Goal: Information Seeking & Learning: Learn about a topic

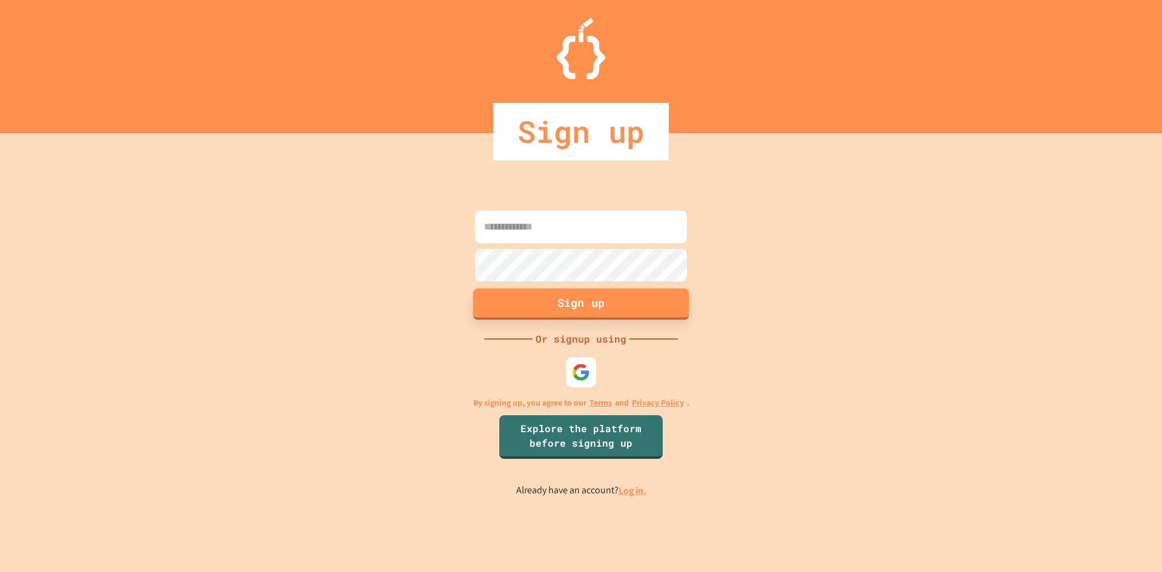
type input "**********"
click at [611, 304] on button "Sign up" at bounding box center [581, 303] width 216 height 31
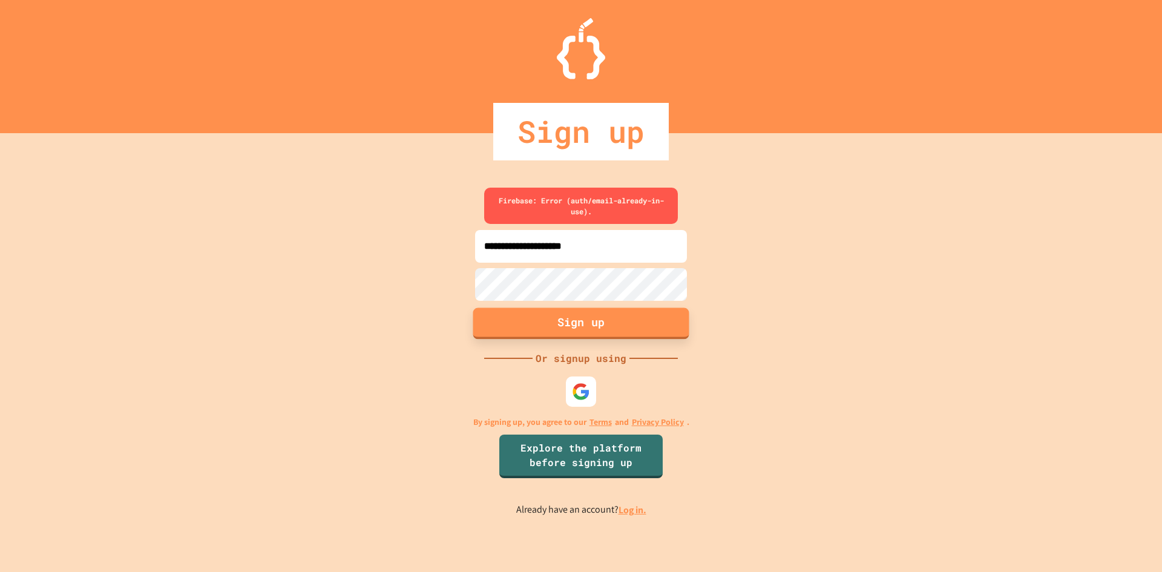
click at [608, 320] on button "Sign up" at bounding box center [581, 322] width 216 height 31
click at [545, 234] on input "**********" at bounding box center [581, 246] width 212 height 33
click at [620, 330] on button "Sign up" at bounding box center [581, 322] width 216 height 31
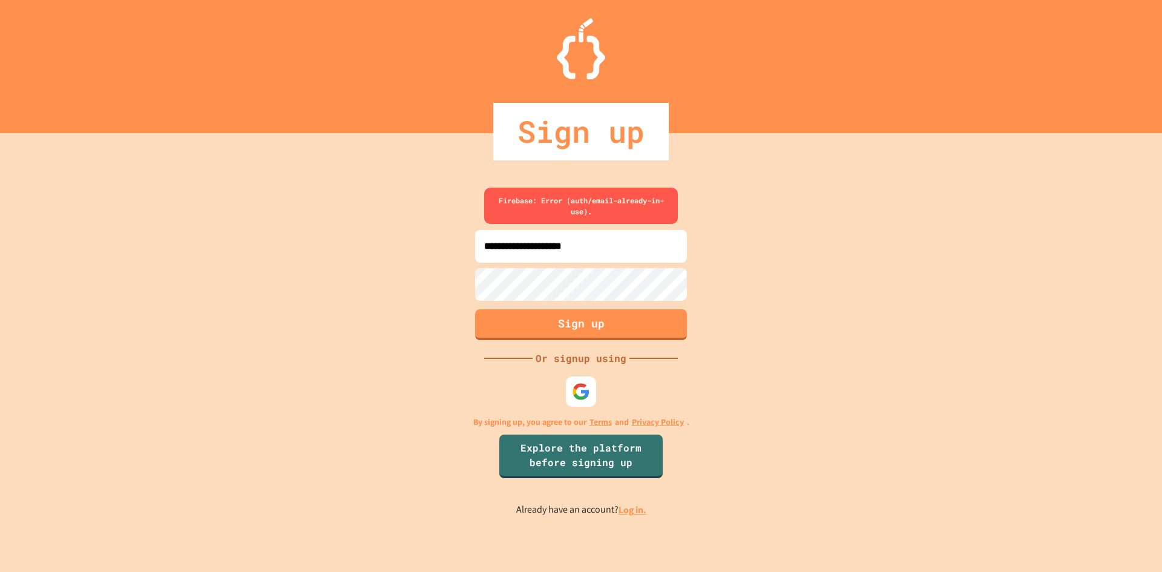
click at [547, 239] on input "**********" at bounding box center [581, 246] width 212 height 33
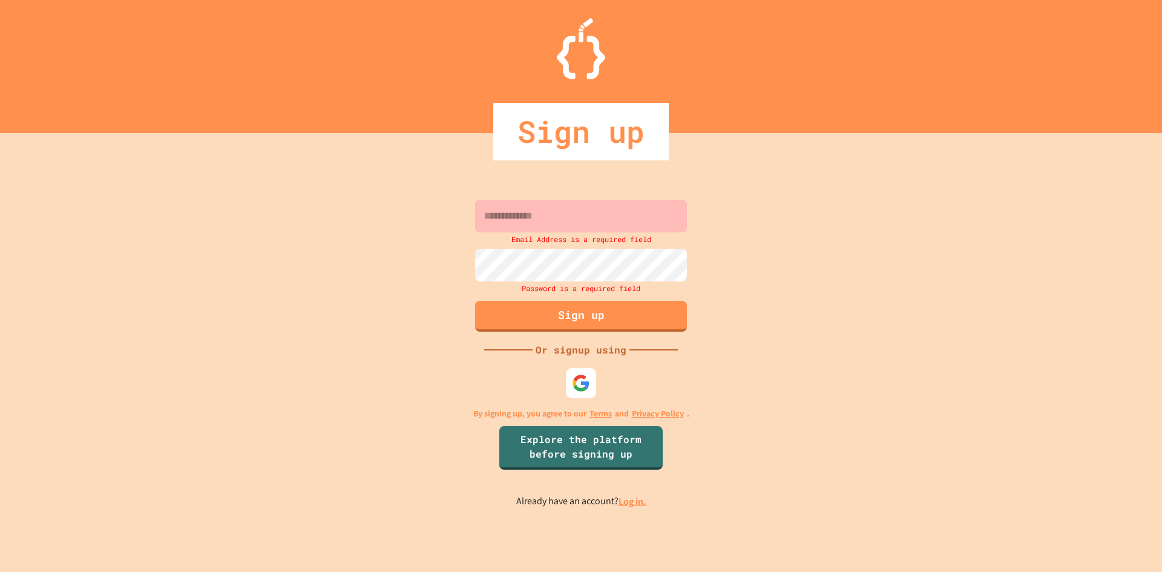
click at [519, 215] on input at bounding box center [581, 216] width 212 height 33
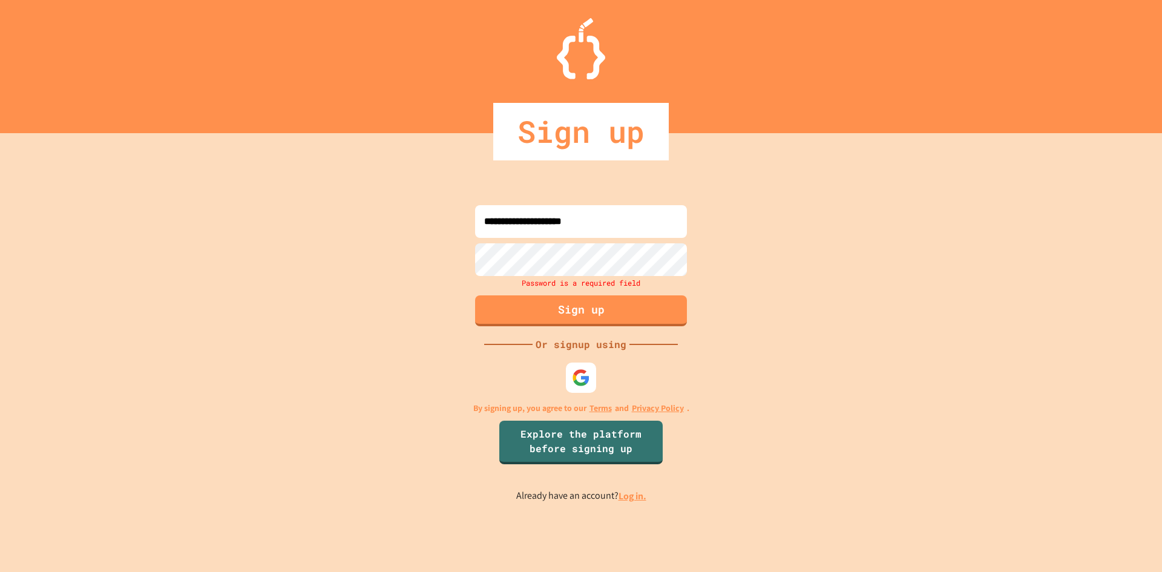
type input "**********"
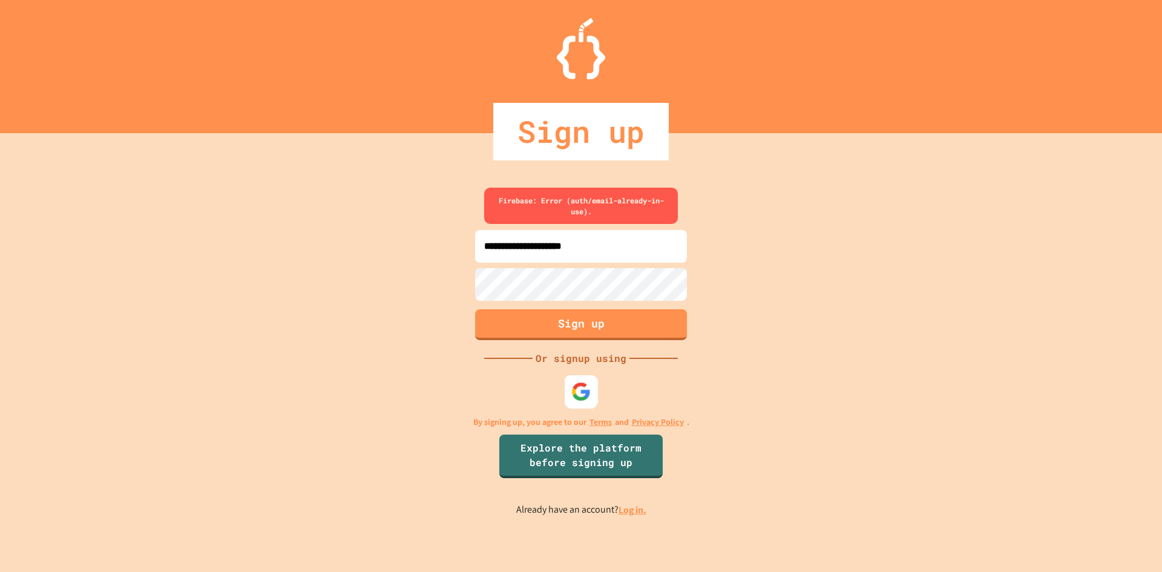
click at [580, 396] on img at bounding box center [581, 392] width 20 height 20
click at [573, 393] on img at bounding box center [581, 392] width 20 height 20
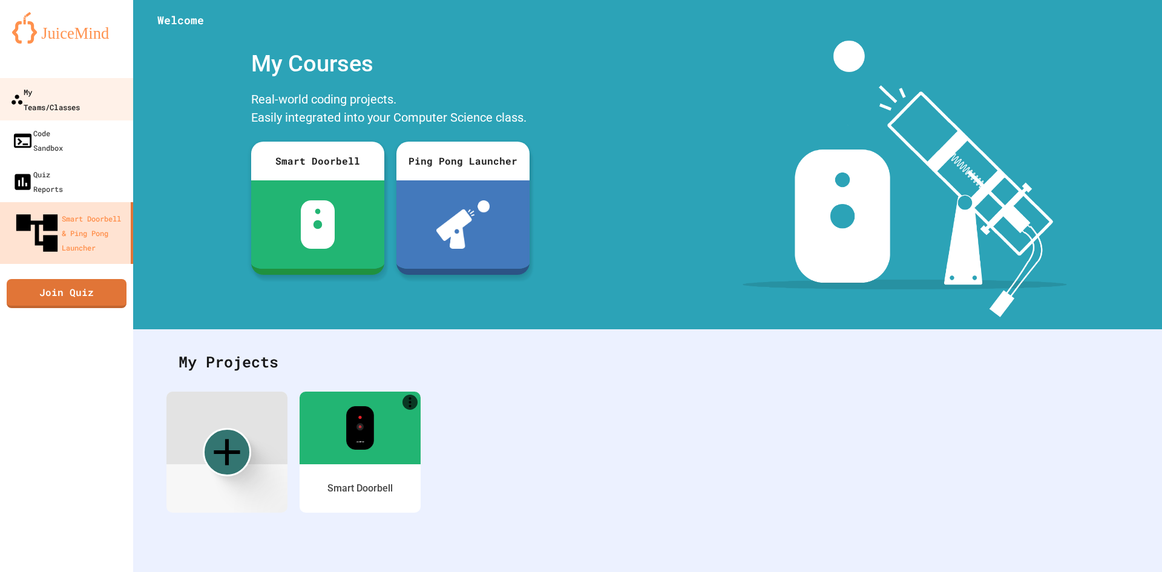
click at [67, 100] on link "My Teams/Classes" at bounding box center [66, 99] width 137 height 42
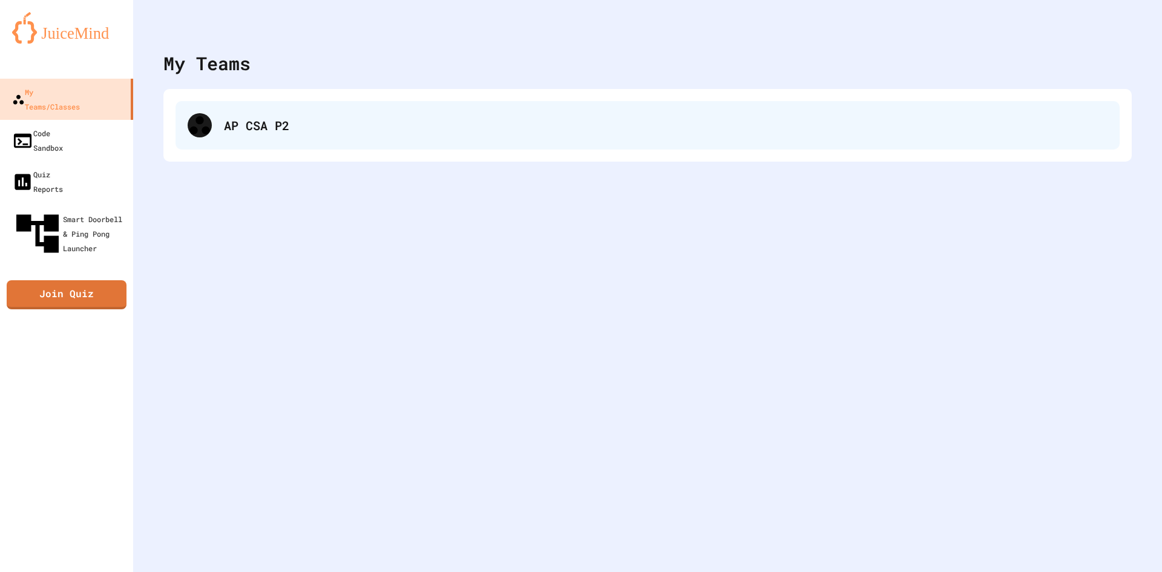
click at [195, 137] on div "AP CSA P2" at bounding box center [648, 125] width 944 height 48
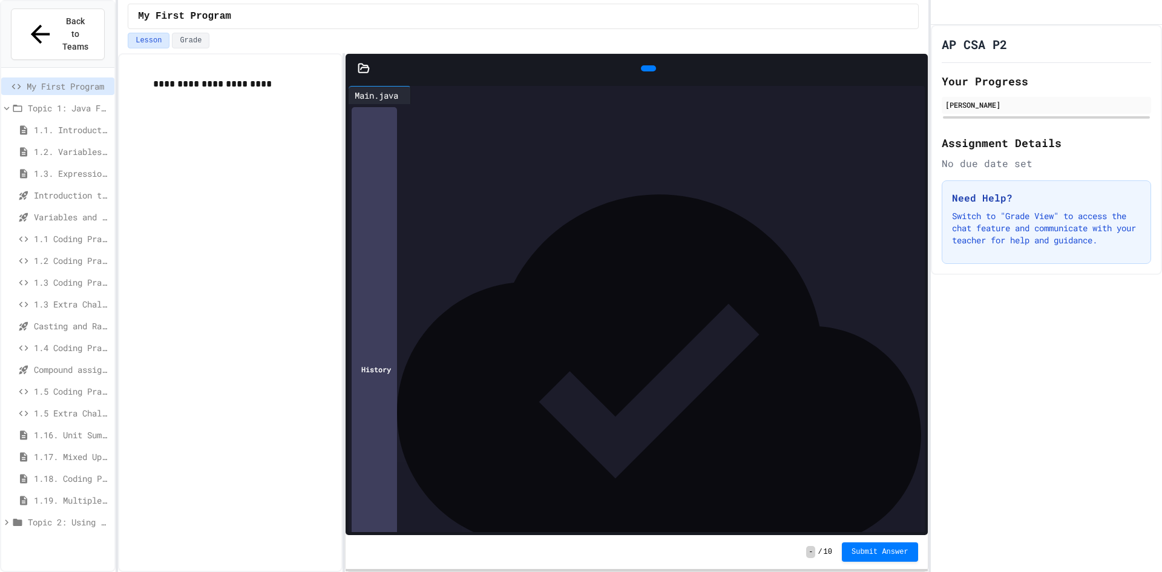
click at [82, 363] on span "Compound assignment operators - Quiz" at bounding box center [72, 369] width 76 height 13
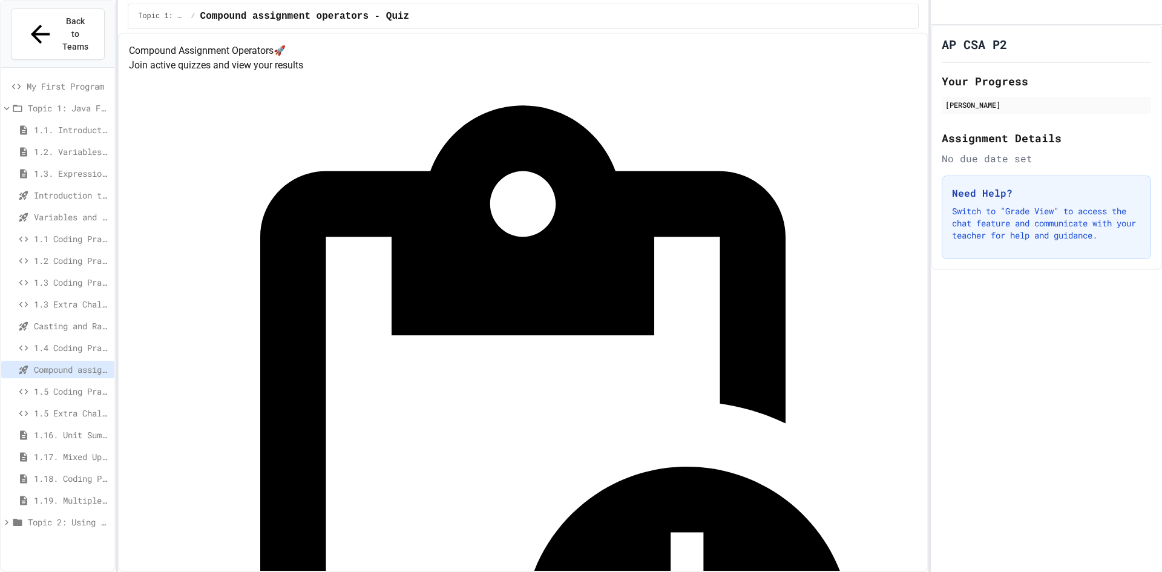
click at [71, 429] on span "1.16. Unit Summary 1a (1.1-1.6)" at bounding box center [72, 435] width 76 height 13
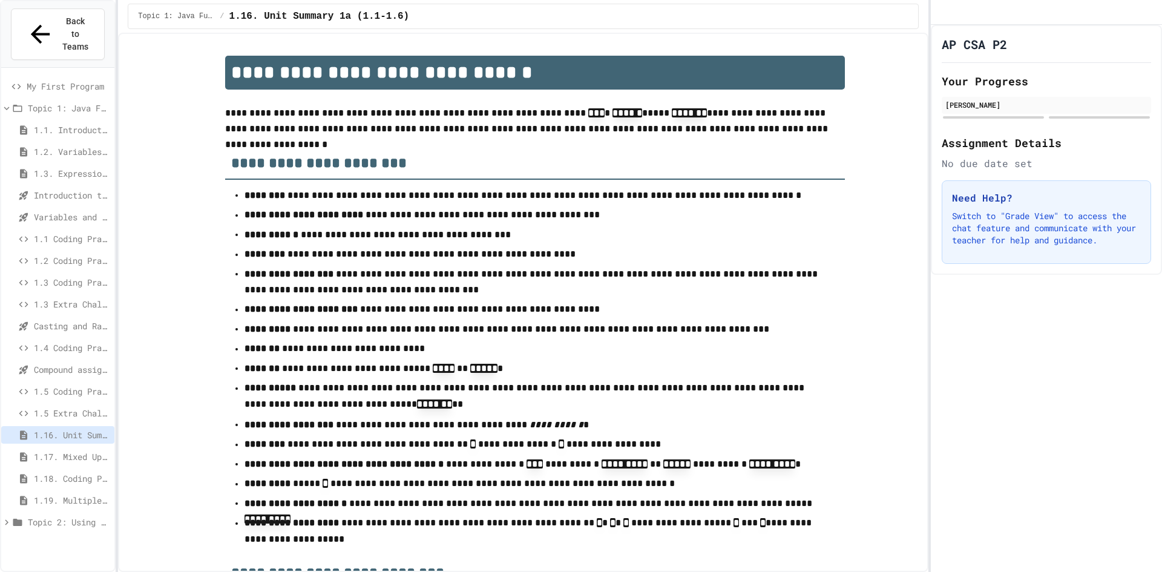
click at [79, 448] on div "1.17. Mixed Up Code Practice 1.1-1.6" at bounding box center [57, 459] width 113 height 22
click at [73, 472] on span "1.18. Coding Practice 1a (1.1-1.6)" at bounding box center [72, 478] width 76 height 13
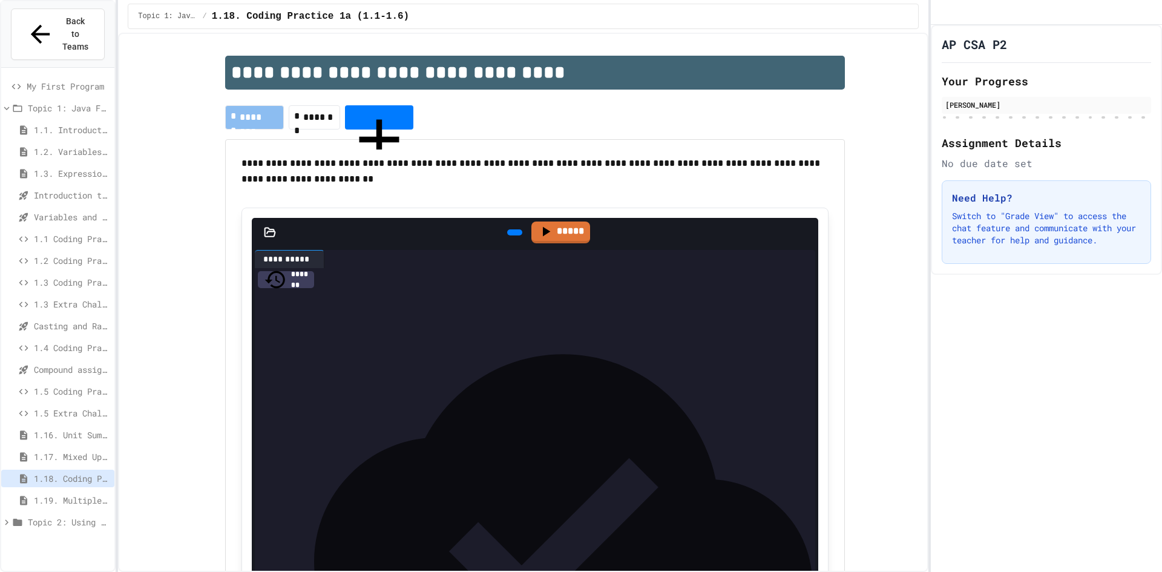
click at [15, 105] on icon at bounding box center [17, 108] width 9 height 7
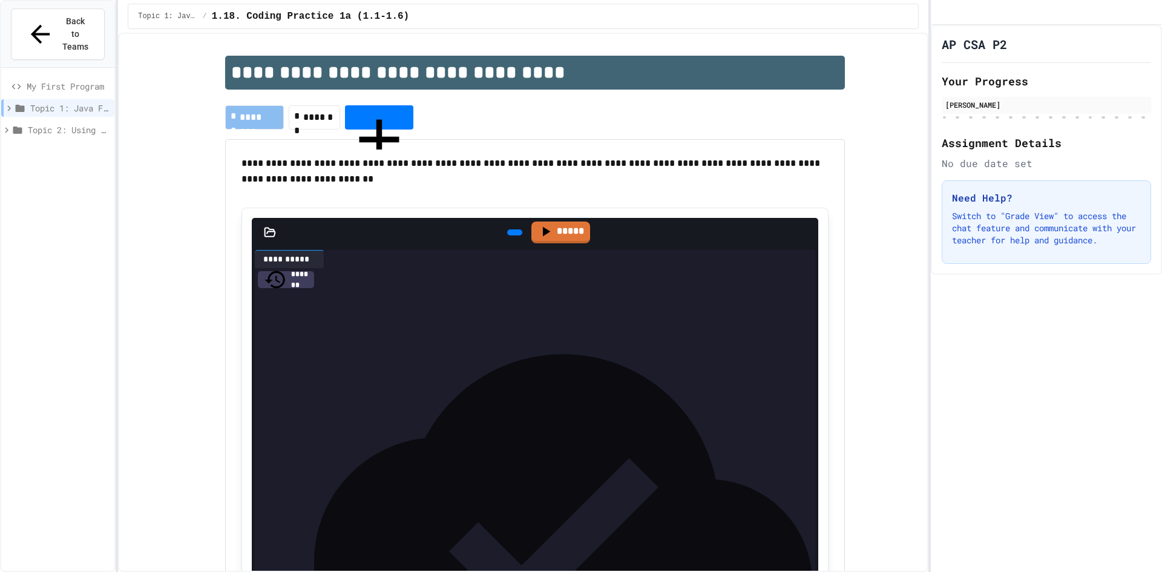
click at [29, 121] on div "Topic 2: Using Classes" at bounding box center [57, 130] width 113 height 18
click at [67, 232] on span "API and Libraries - Topic 1.7" at bounding box center [72, 238] width 76 height 13
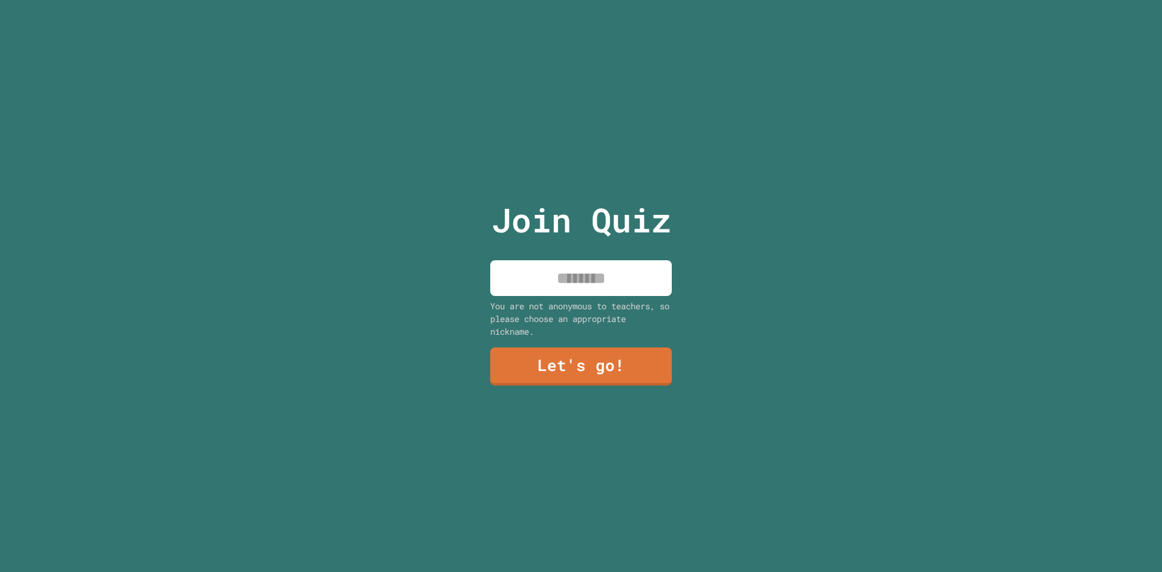
click at [620, 272] on input at bounding box center [581, 278] width 182 height 36
type input "*****"
click at [591, 361] on link "Let's go!" at bounding box center [580, 366] width 179 height 40
click at [581, 0] on div at bounding box center [581, 0] width 0 height 0
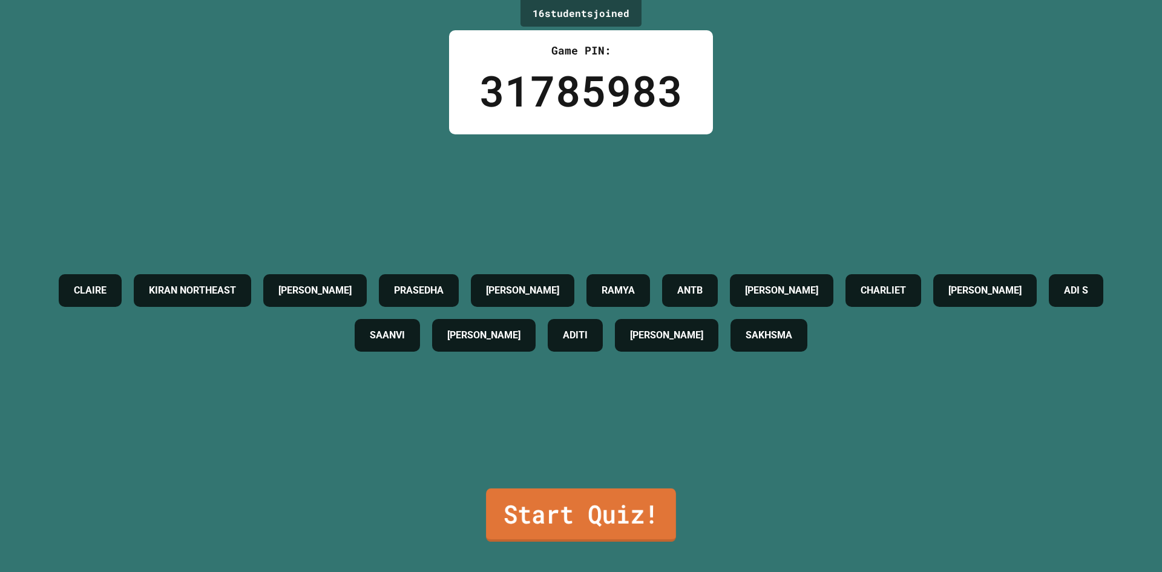
click at [616, 507] on link "Start Quiz!" at bounding box center [581, 514] width 190 height 53
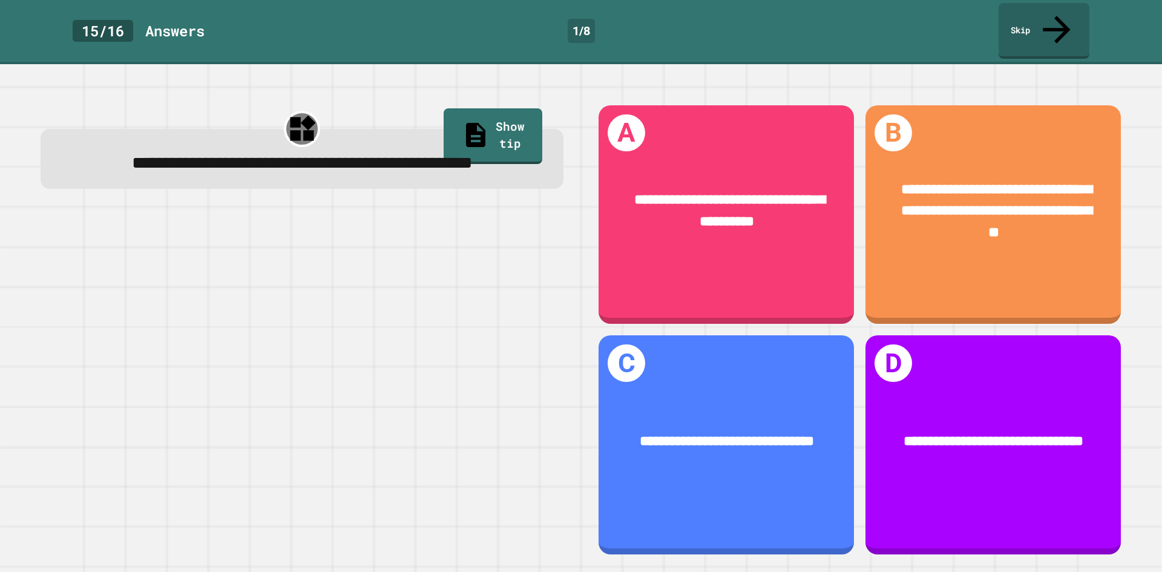
click at [173, 154] on span "**********" at bounding box center [302, 162] width 341 height 17
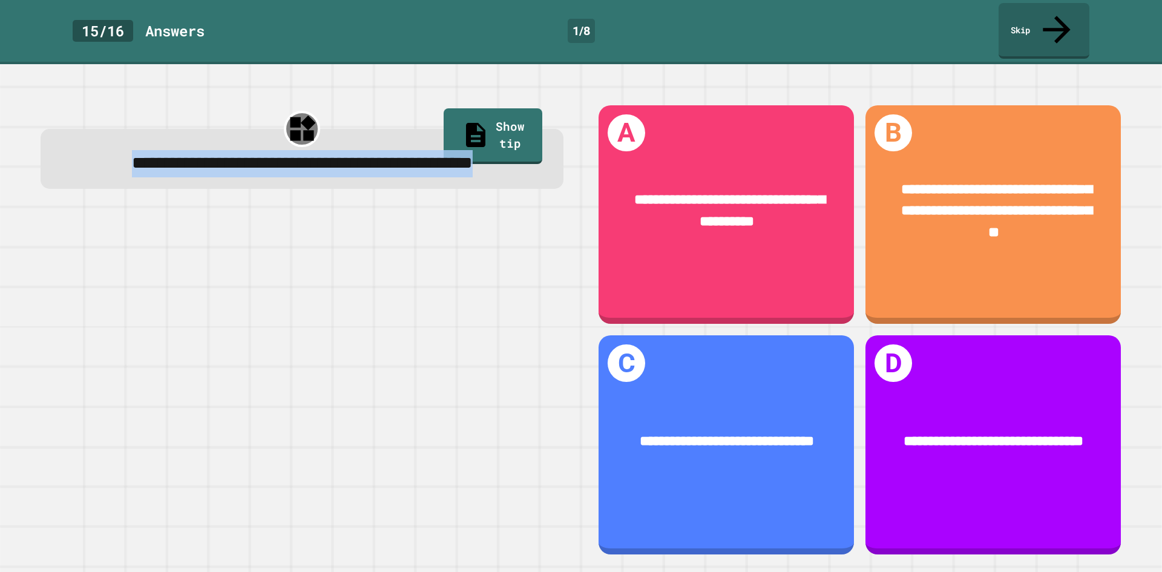
click at [173, 154] on span "**********" at bounding box center [302, 162] width 341 height 17
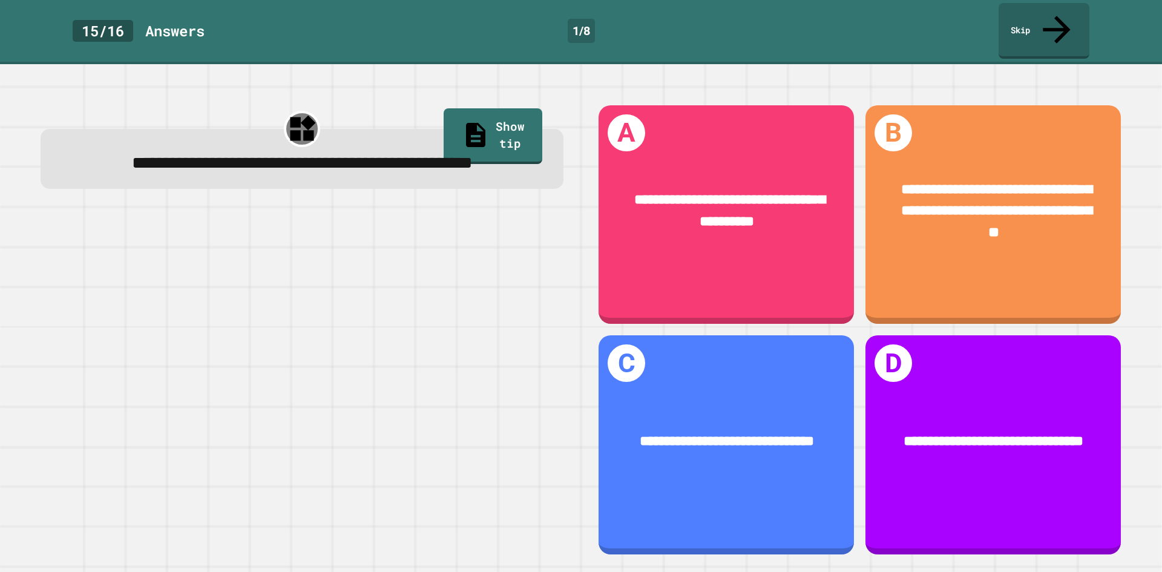
click at [490, 324] on div at bounding box center [302, 383] width 523 height 343
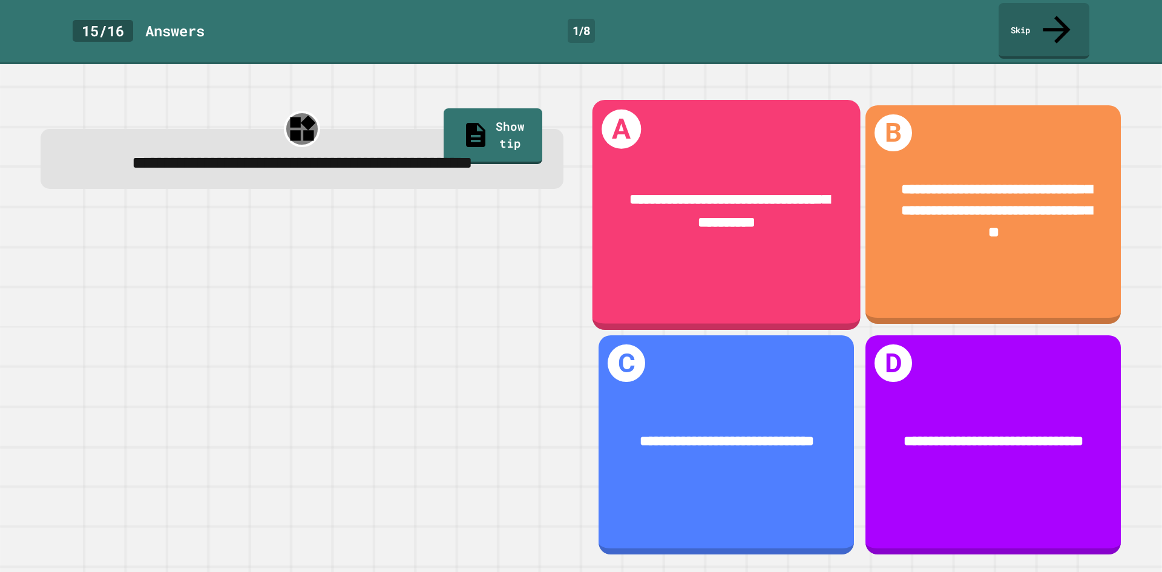
click at [815, 237] on div "**********" at bounding box center [727, 211] width 268 height 104
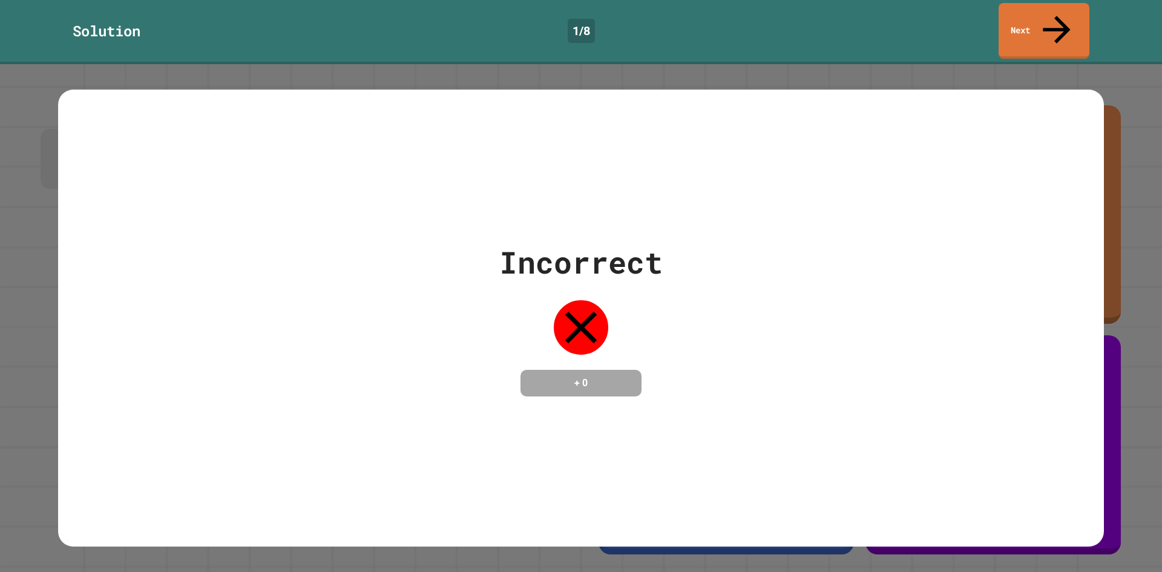
click at [815, 240] on div "Incorrect + 0" at bounding box center [581, 318] width 1046 height 157
click at [1053, 12] on icon at bounding box center [1056, 28] width 41 height 43
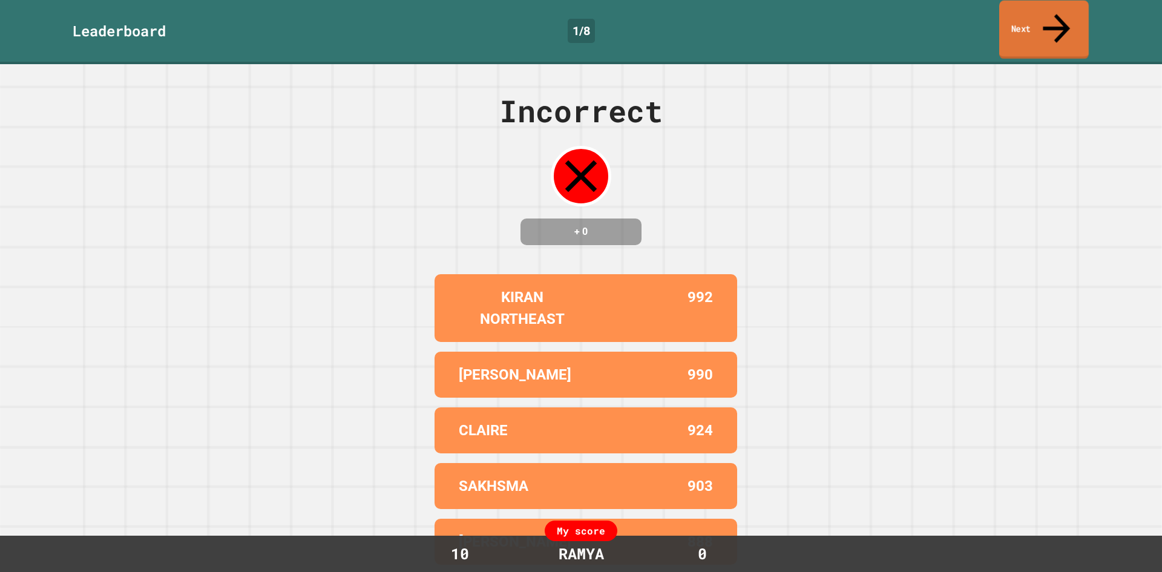
click at [1024, 17] on link "Next" at bounding box center [1044, 30] width 90 height 59
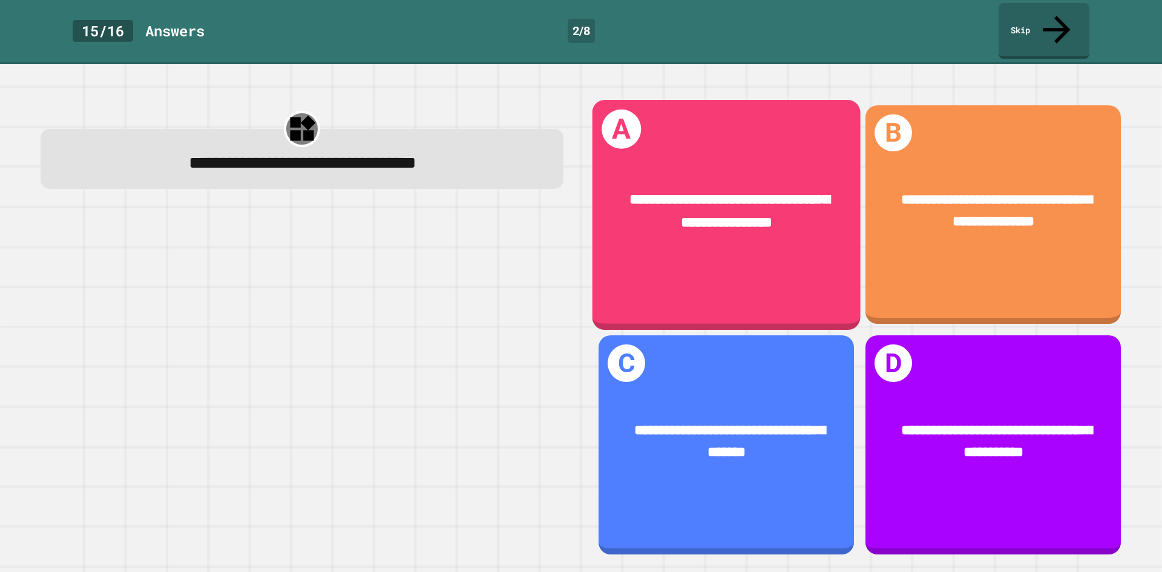
click at [689, 206] on span "**********" at bounding box center [729, 211] width 200 height 38
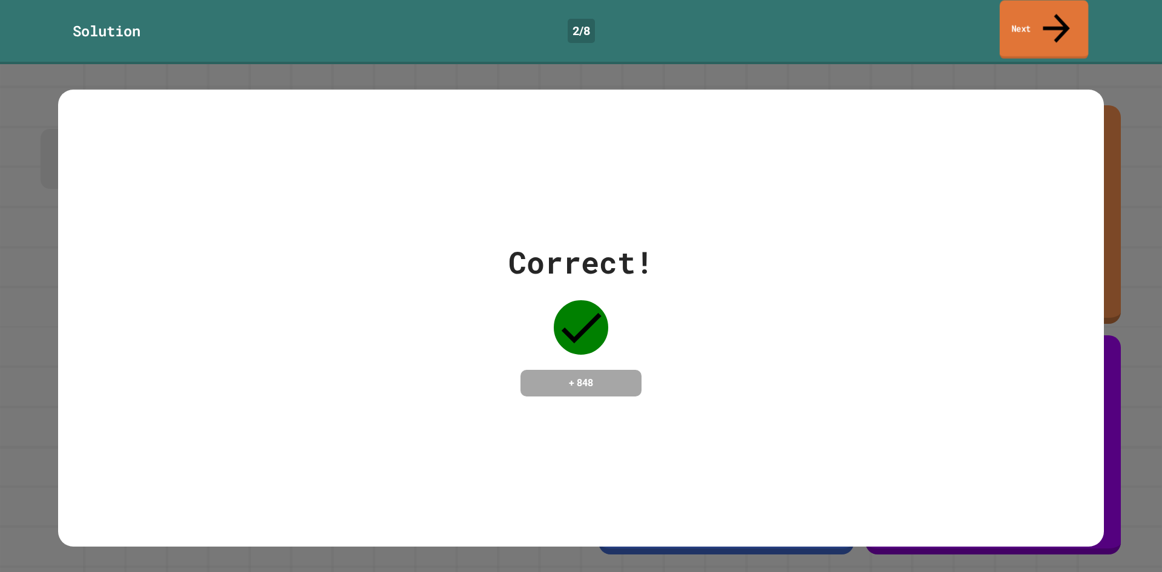
click at [1039, 27] on link "Next" at bounding box center [1044, 30] width 88 height 59
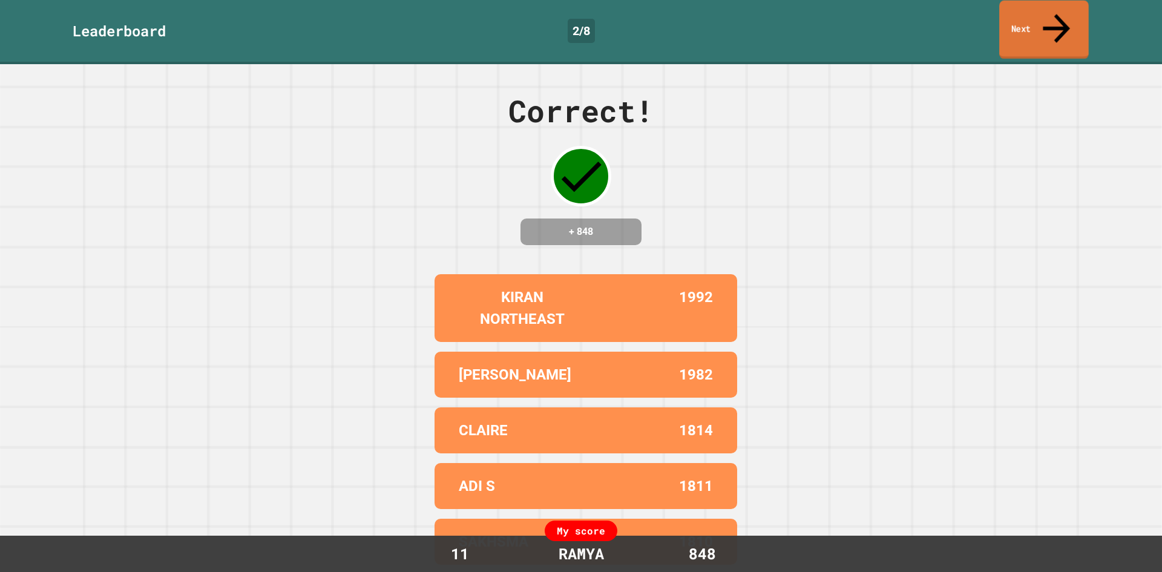
click at [1039, 18] on link "Next" at bounding box center [1044, 30] width 90 height 59
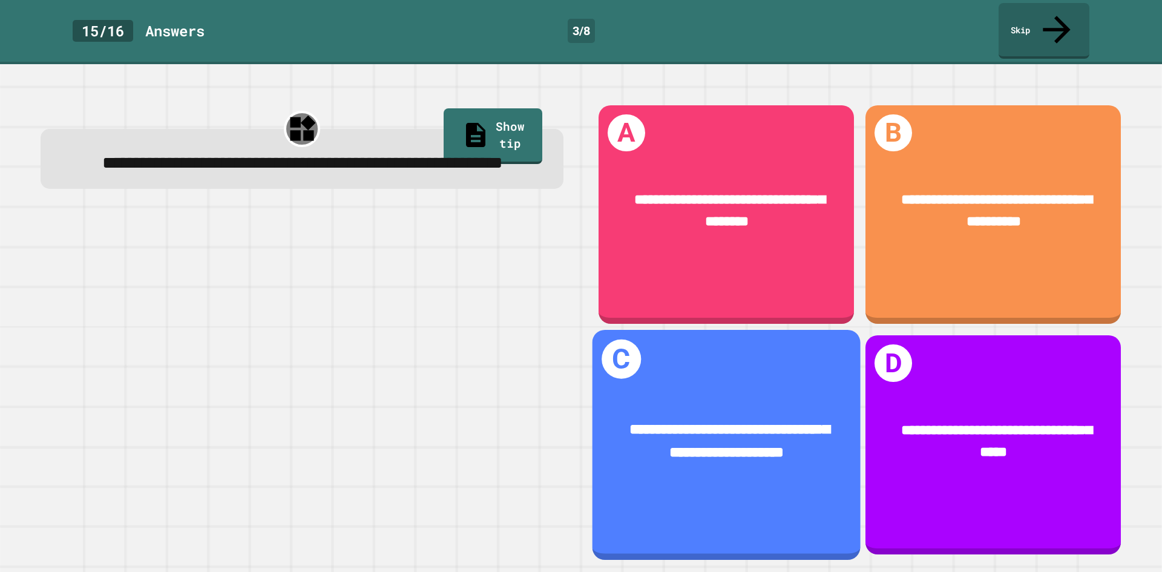
click at [683, 453] on div "**********" at bounding box center [727, 442] width 268 height 104
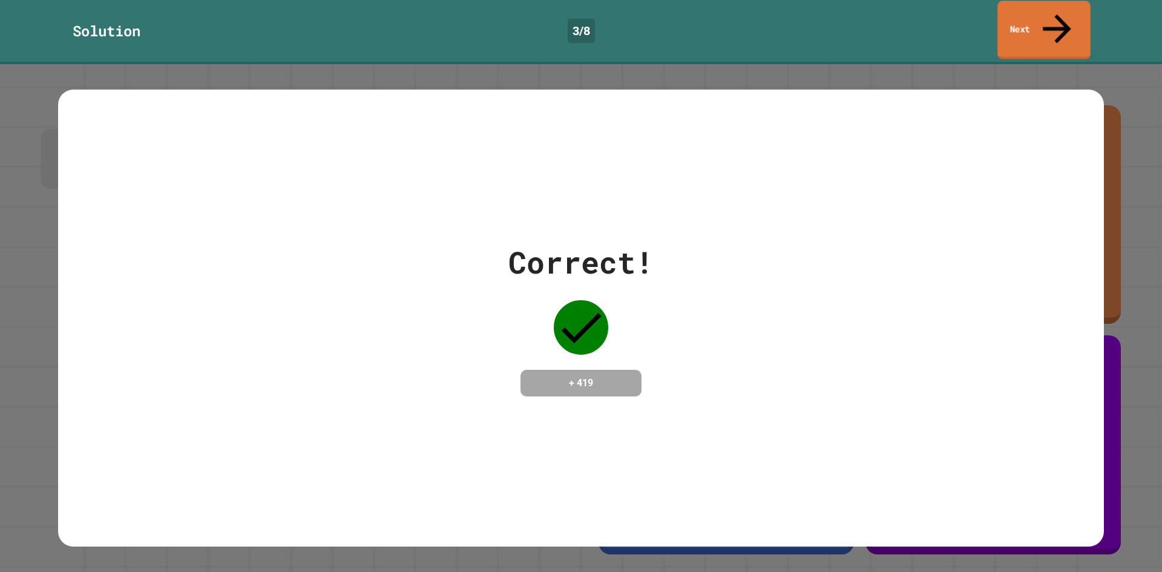
click at [1046, 11] on link "Next" at bounding box center [1043, 30] width 93 height 59
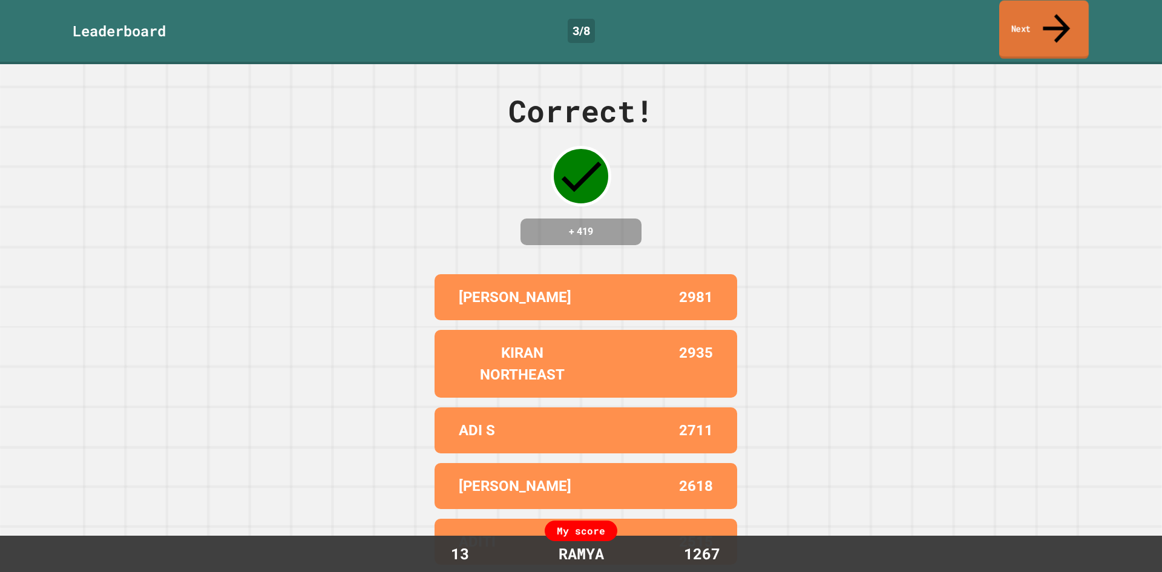
click at [1048, 8] on link "Next" at bounding box center [1044, 30] width 90 height 59
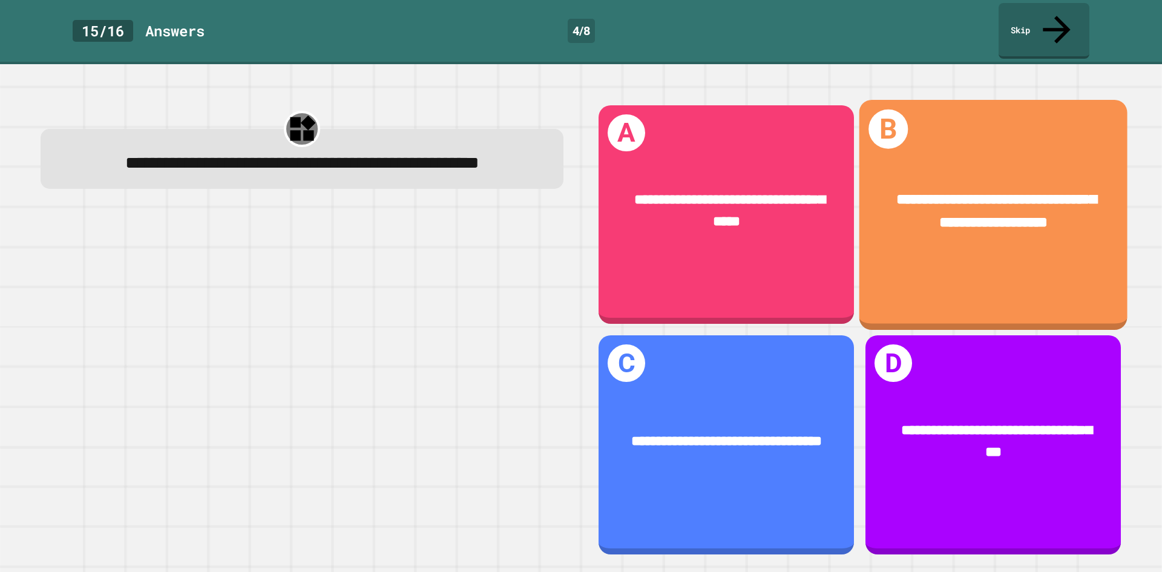
click at [976, 229] on div "**********" at bounding box center [993, 211] width 268 height 104
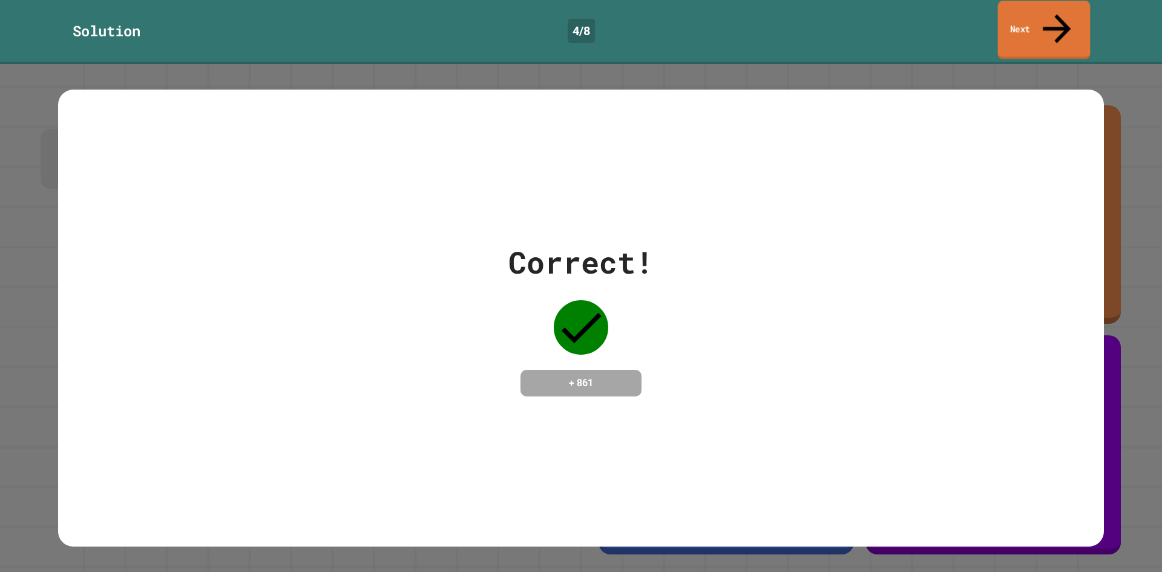
click at [1043, 8] on link "Next" at bounding box center [1044, 30] width 93 height 59
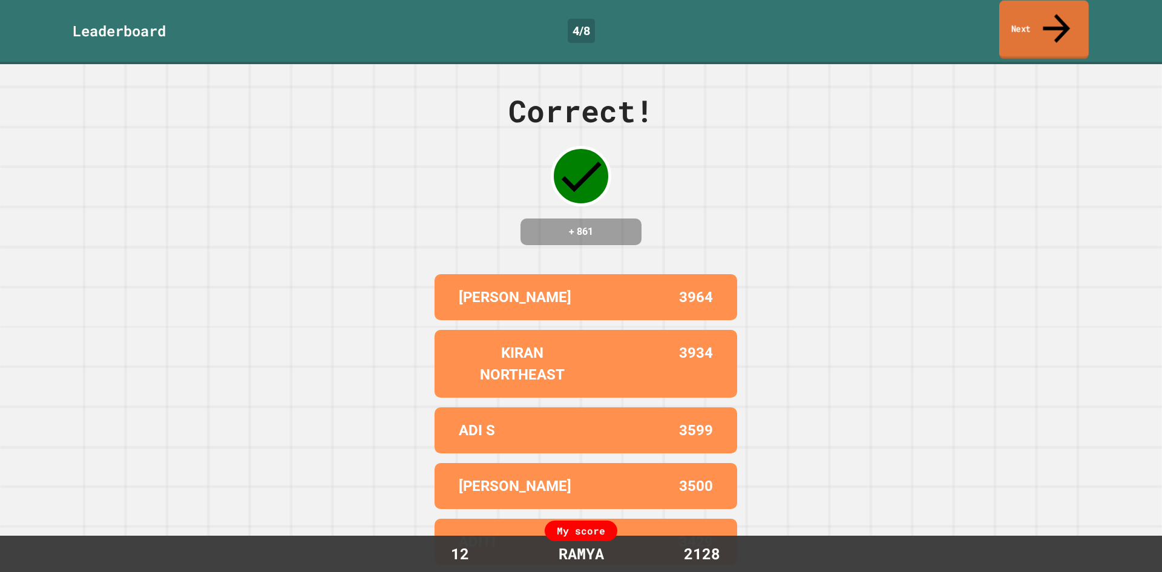
click at [1031, 21] on link "Next" at bounding box center [1044, 30] width 90 height 59
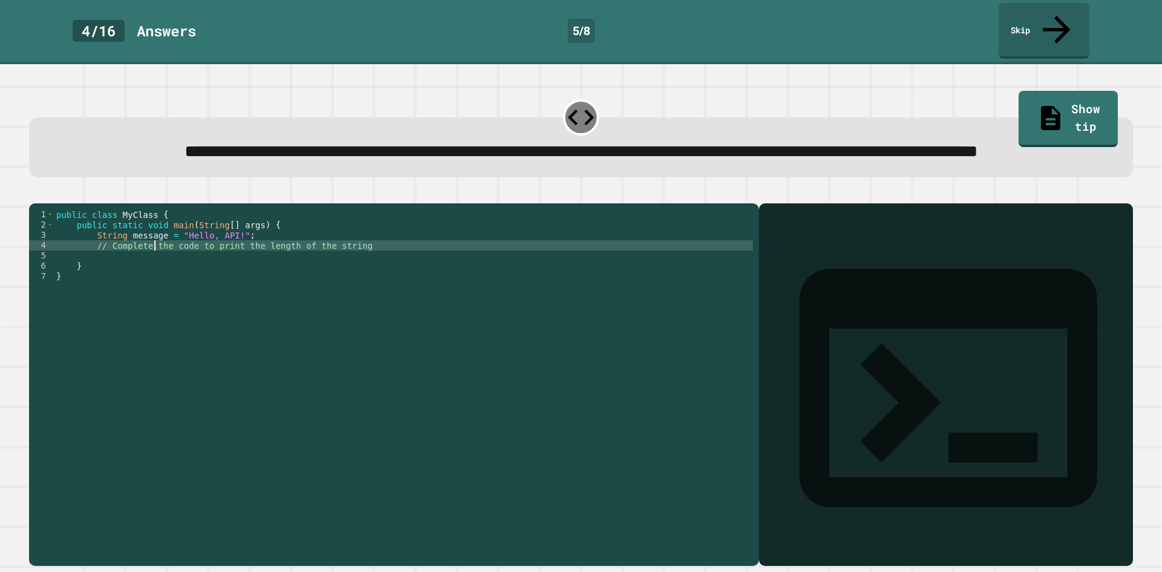
click at [156, 265] on div "public class MyClass { public static void main ( String [ ] args ) { String mes…" at bounding box center [403, 368] width 699 height 319
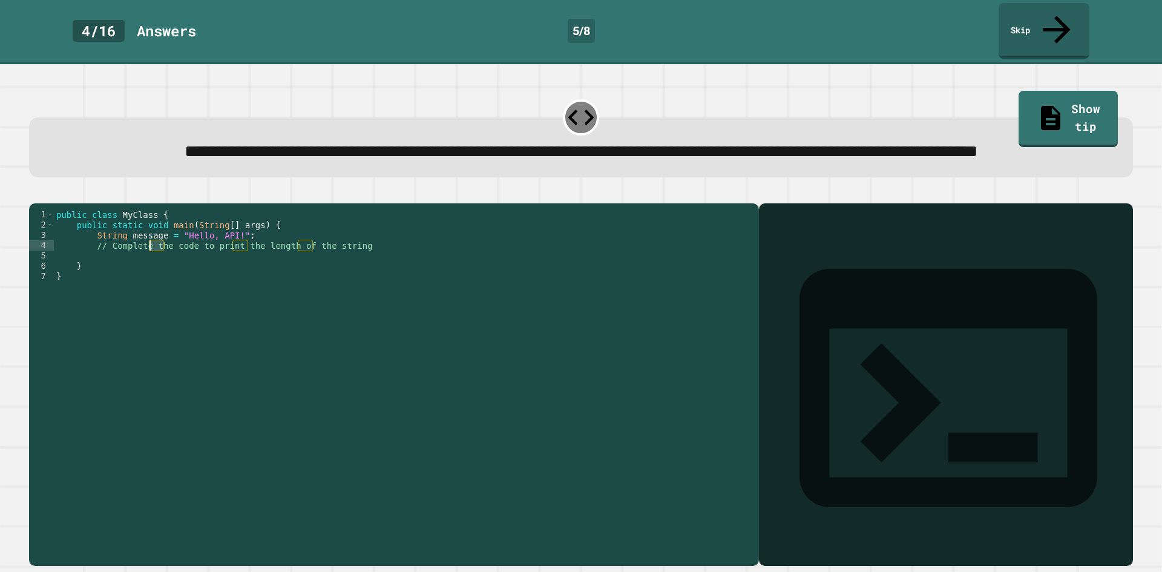
click at [156, 265] on div "public class MyClass { public static void main ( String [ ] args ) { String mes…" at bounding box center [403, 368] width 699 height 319
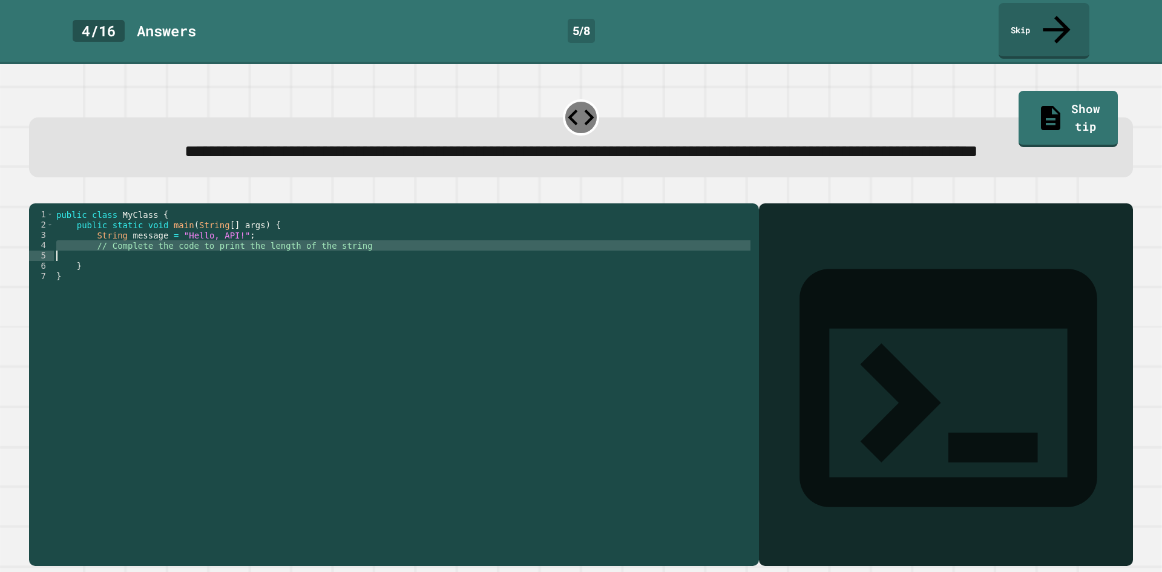
click at [156, 265] on div "public class MyClass { public static void main ( String [ ] args ) { String mes…" at bounding box center [403, 368] width 699 height 319
click at [113, 267] on div "public class MyClass { public static void main ( String [ ] args ) { String mes…" at bounding box center [403, 358] width 699 height 298
click at [355, 266] on div "public class MyClass { public static void main ( String [ ] args ) { String mes…" at bounding box center [403, 368] width 699 height 319
type textarea "*"
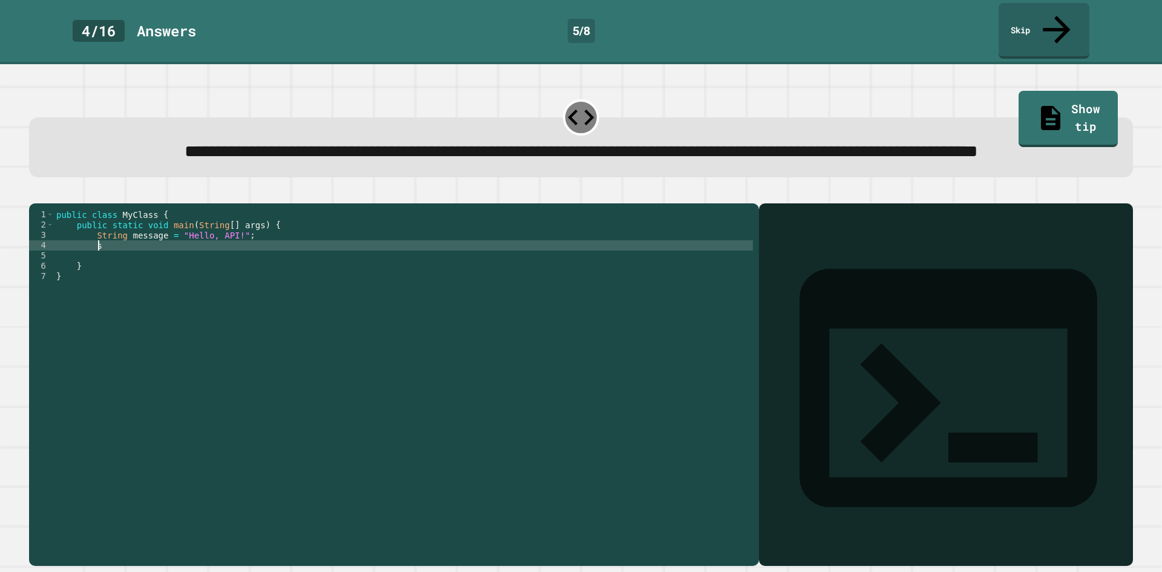
scroll to position [0, 2]
type textarea "*"
click at [46, 202] on icon "button" at bounding box center [43, 201] width 7 height 8
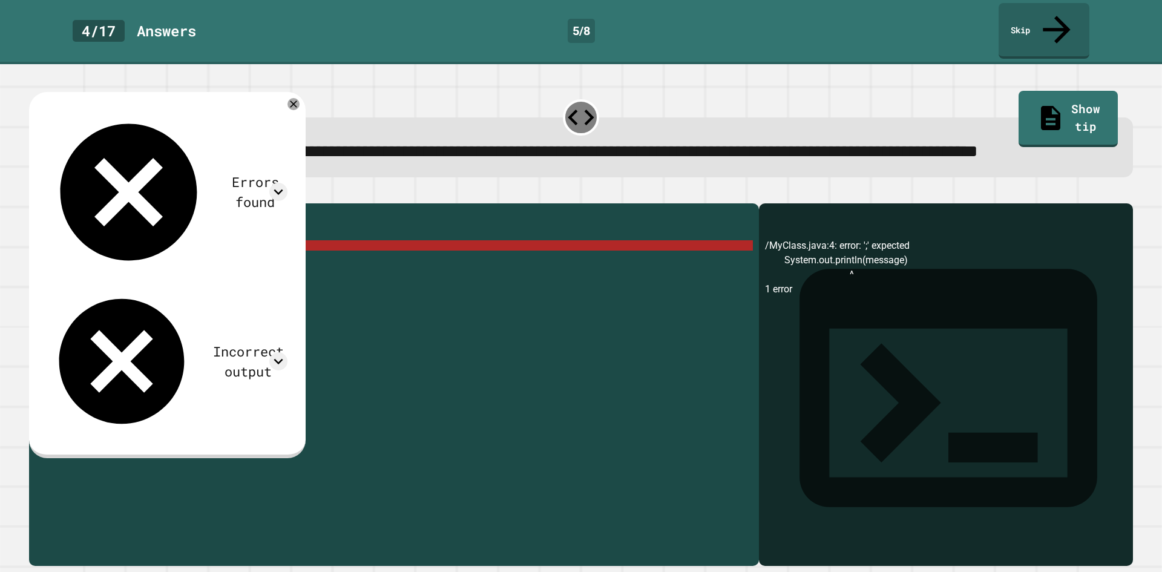
click at [258, 265] on div "public class MyClass { public static void main ( String [ ] args ) { String mes…" at bounding box center [403, 368] width 699 height 319
click at [240, 260] on div "public class MyClass { public static void main ( String [ ] args ) { String mes…" at bounding box center [403, 368] width 699 height 319
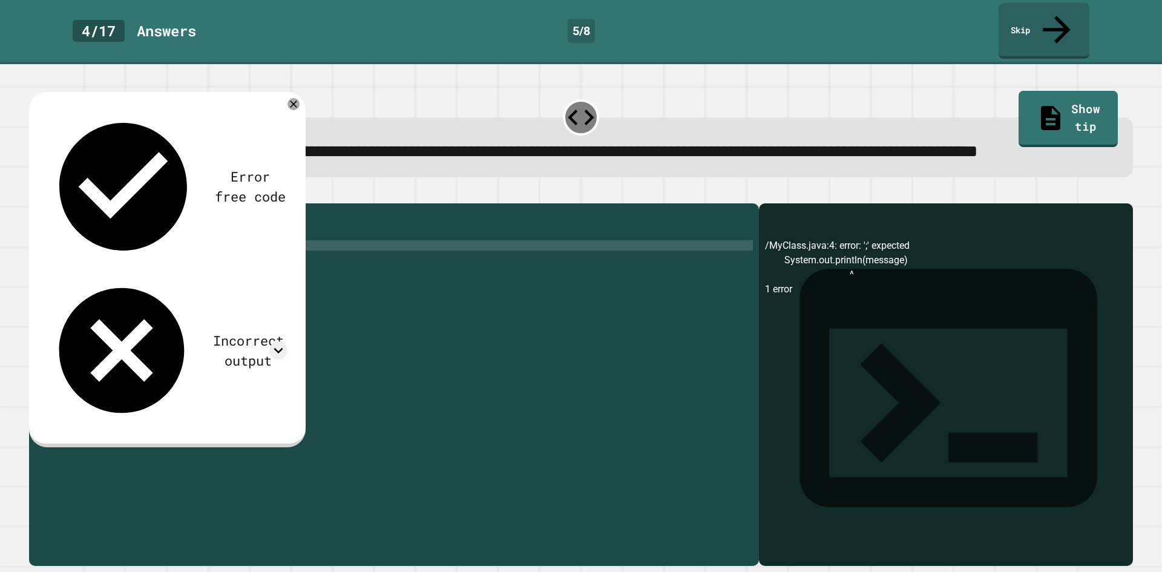
click at [35, 194] on icon "button" at bounding box center [35, 194] width 0 height 0
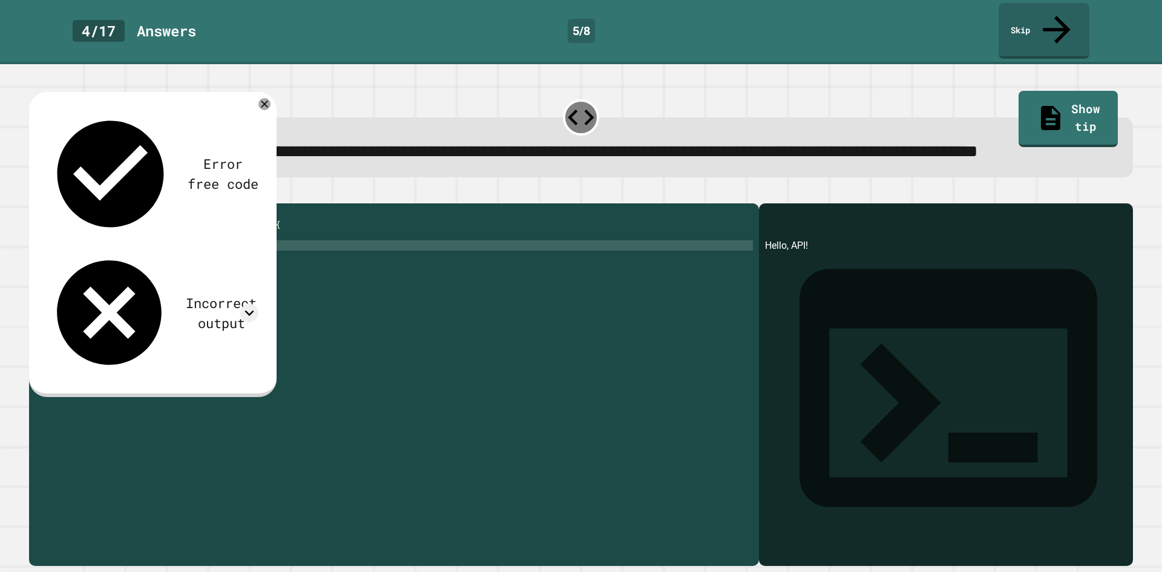
click at [427, 156] on div "**********" at bounding box center [581, 152] width 1061 height 27
click at [268, 105] on icon at bounding box center [264, 104] width 15 height 15
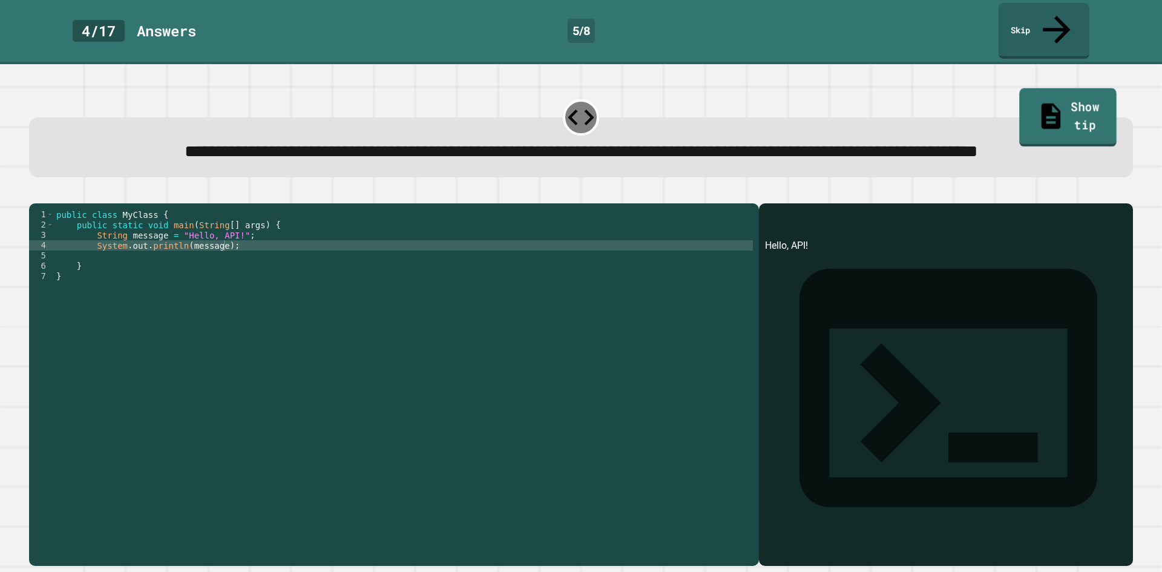
click at [1039, 88] on link "Show tip" at bounding box center [1068, 117] width 97 height 59
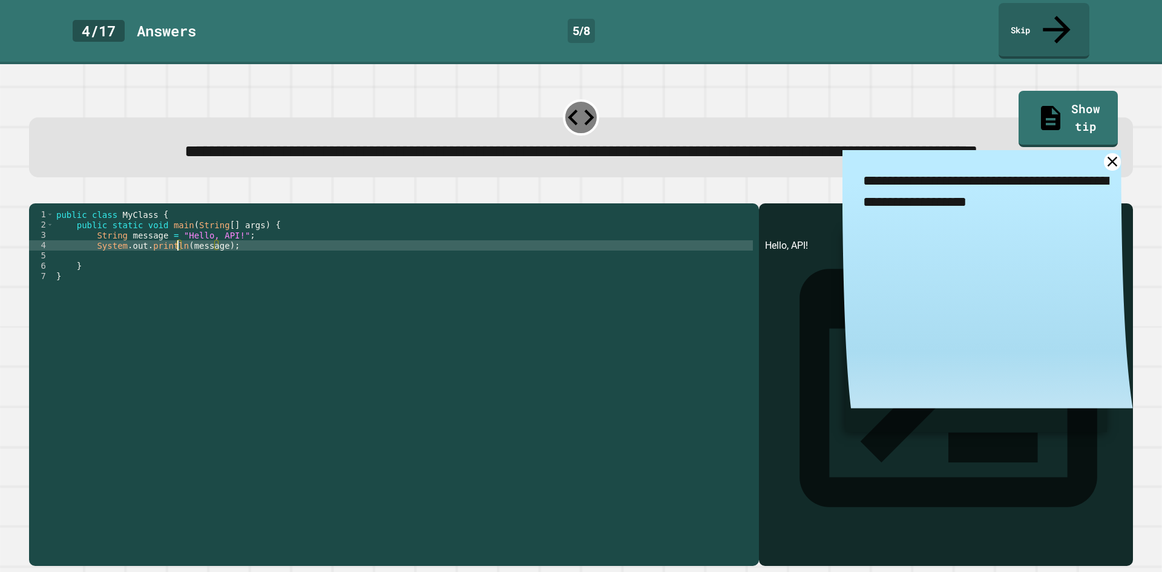
click at [176, 263] on div "public class MyClass { public static void main ( String [ ] args ) { String mes…" at bounding box center [403, 368] width 699 height 319
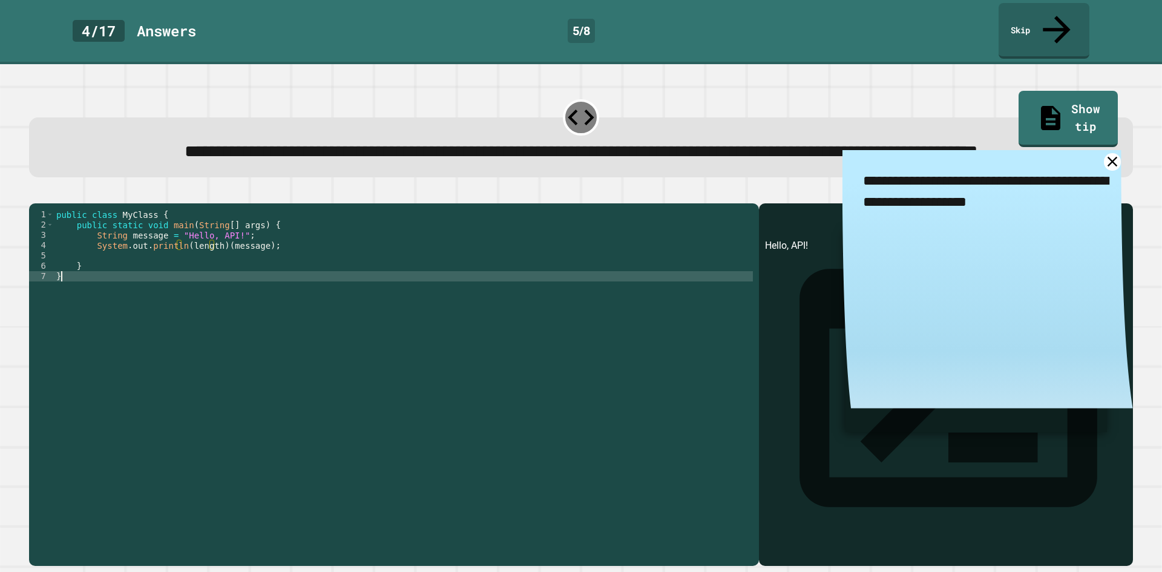
click at [243, 334] on div "public class MyClass { public static void main ( String [ ] args ) { String mes…" at bounding box center [403, 368] width 699 height 319
type textarea "*"
click at [1054, 88] on link "Show tip" at bounding box center [1067, 117] width 97 height 59
click at [659, 307] on div "public class MyClass { public static void main ( String [ ] args ) { String mes…" at bounding box center [403, 368] width 699 height 319
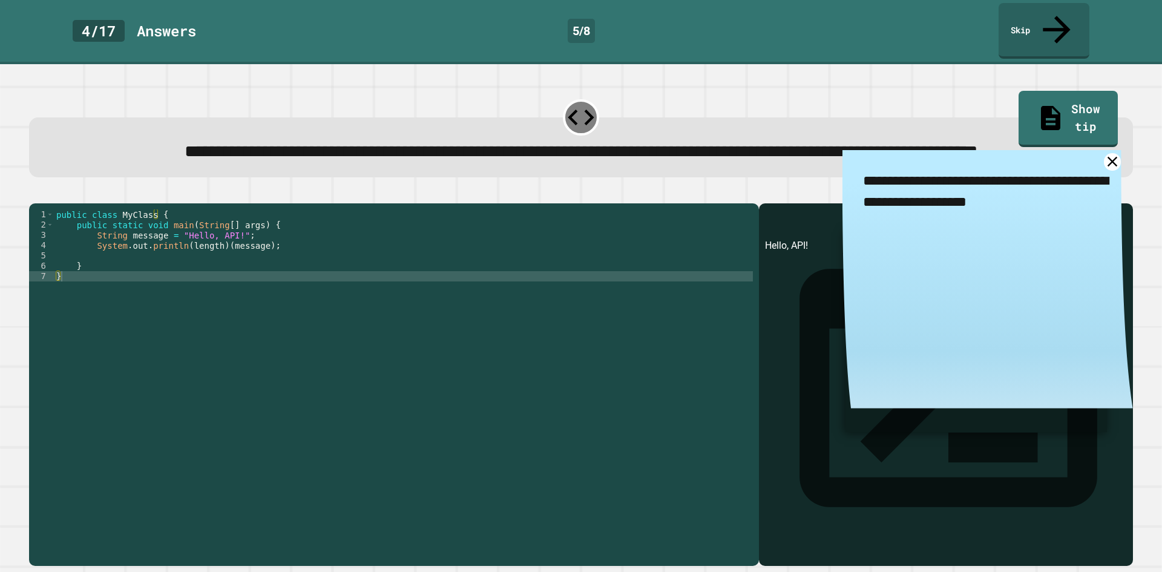
click at [35, 194] on icon "button" at bounding box center [35, 194] width 0 height 0
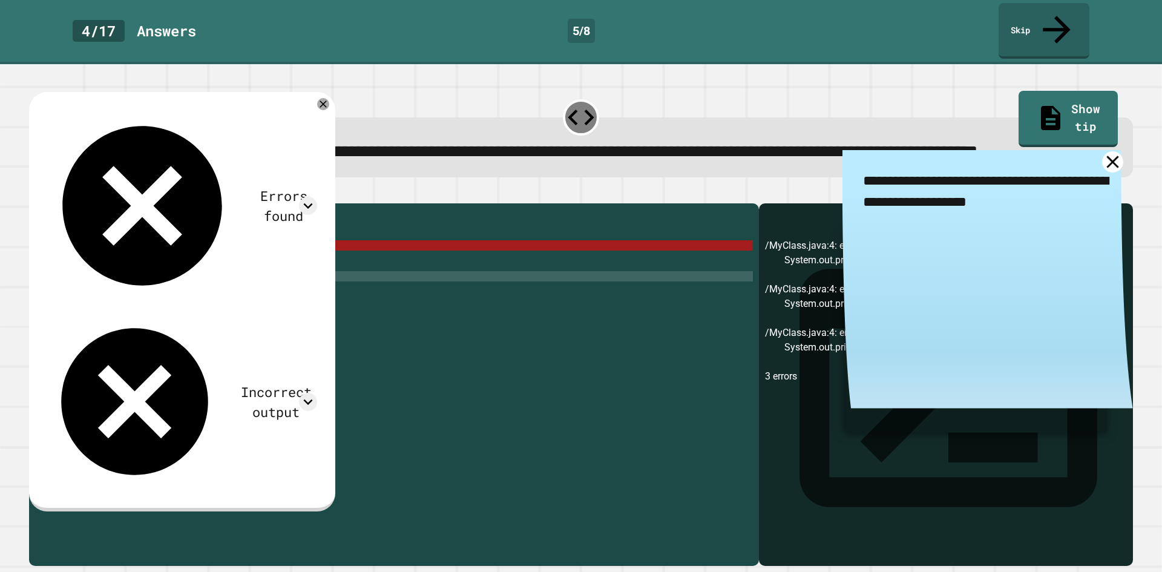
click at [1102, 155] on link at bounding box center [1112, 161] width 21 height 21
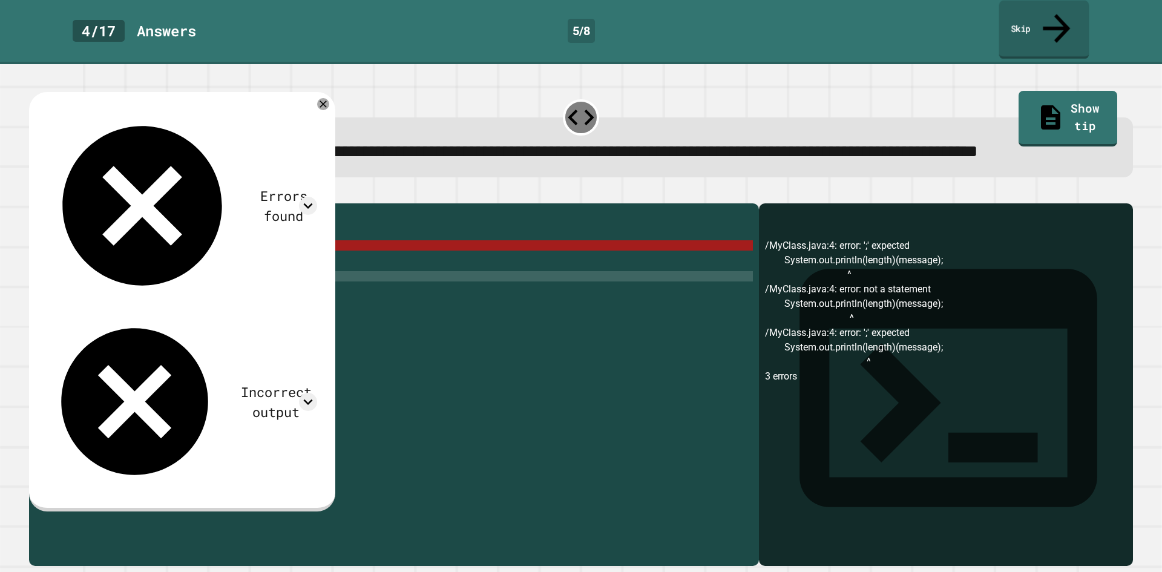
click at [1059, 15] on icon at bounding box center [1056, 28] width 41 height 43
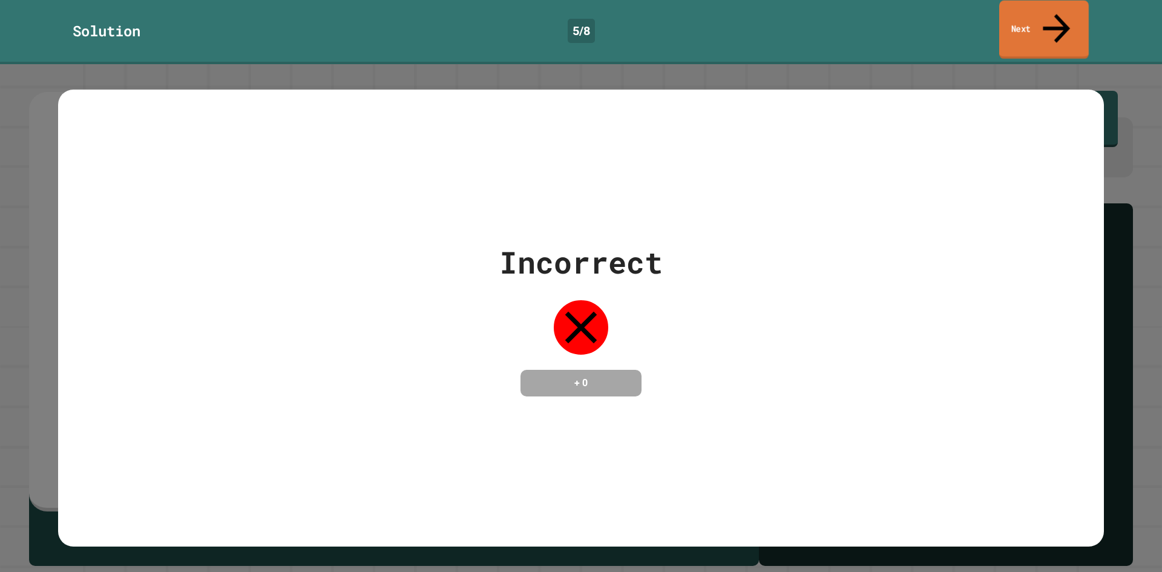
click at [1059, 15] on icon at bounding box center [1056, 28] width 41 height 43
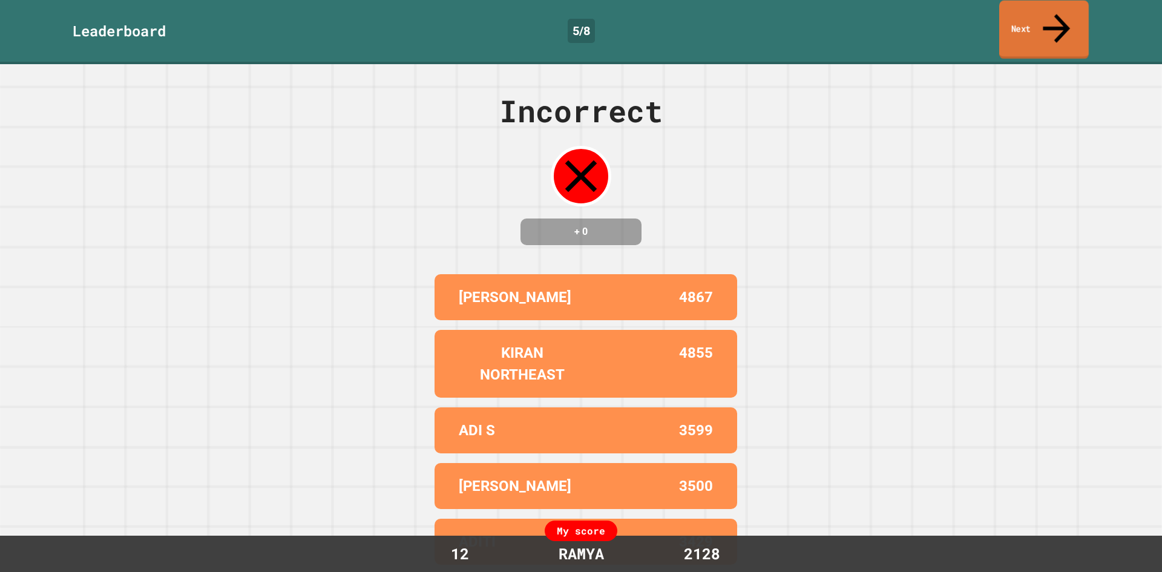
click at [1040, 24] on link "Next" at bounding box center [1044, 30] width 90 height 59
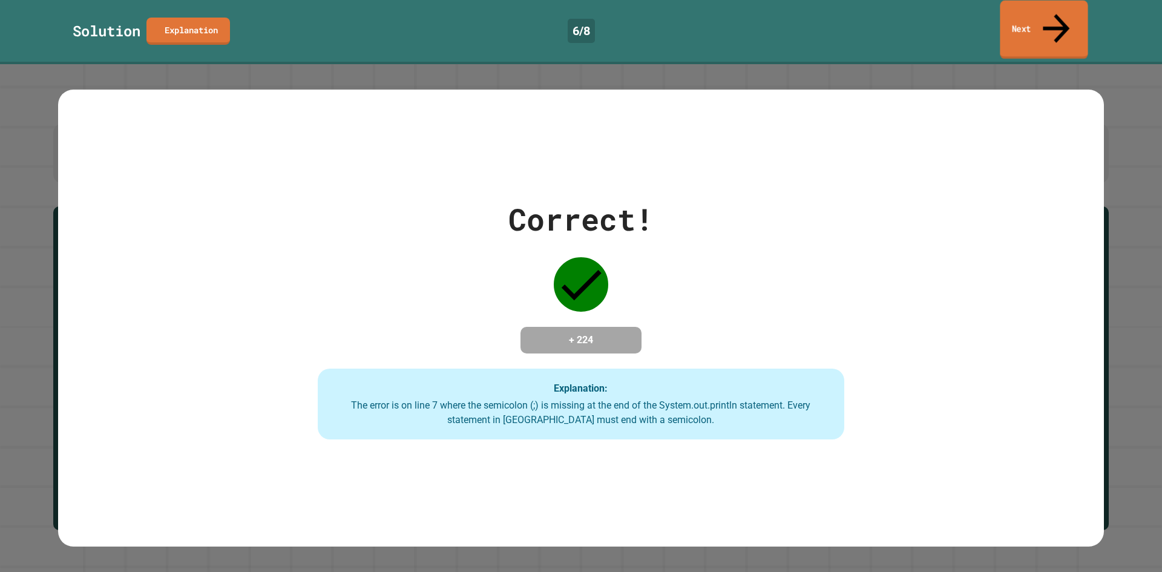
click at [1059, 10] on icon at bounding box center [1056, 28] width 40 height 43
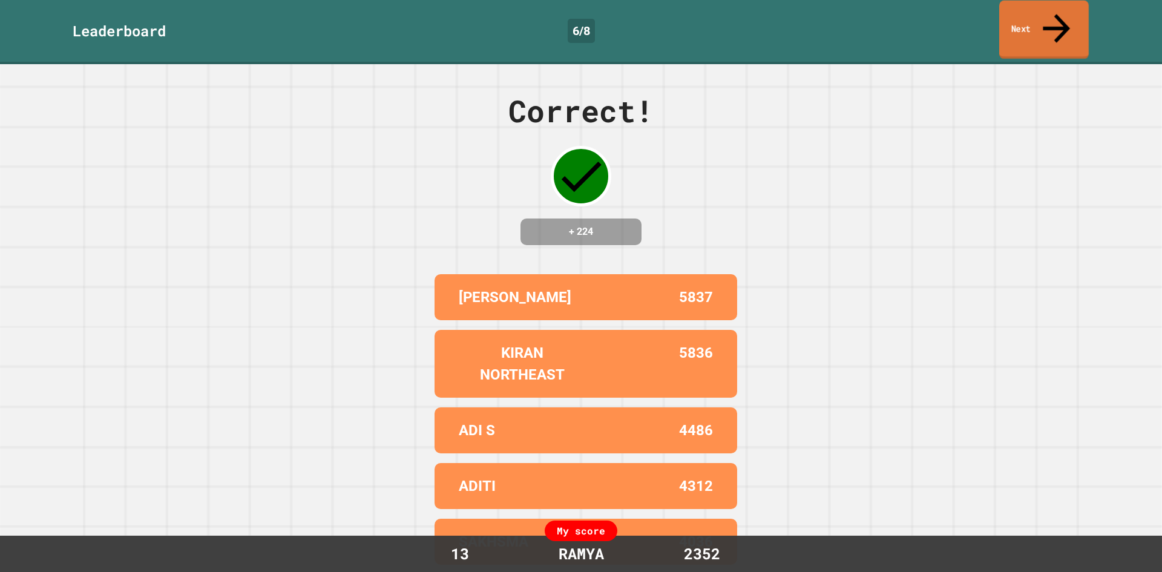
click at [1040, 17] on link "Next" at bounding box center [1044, 30] width 90 height 59
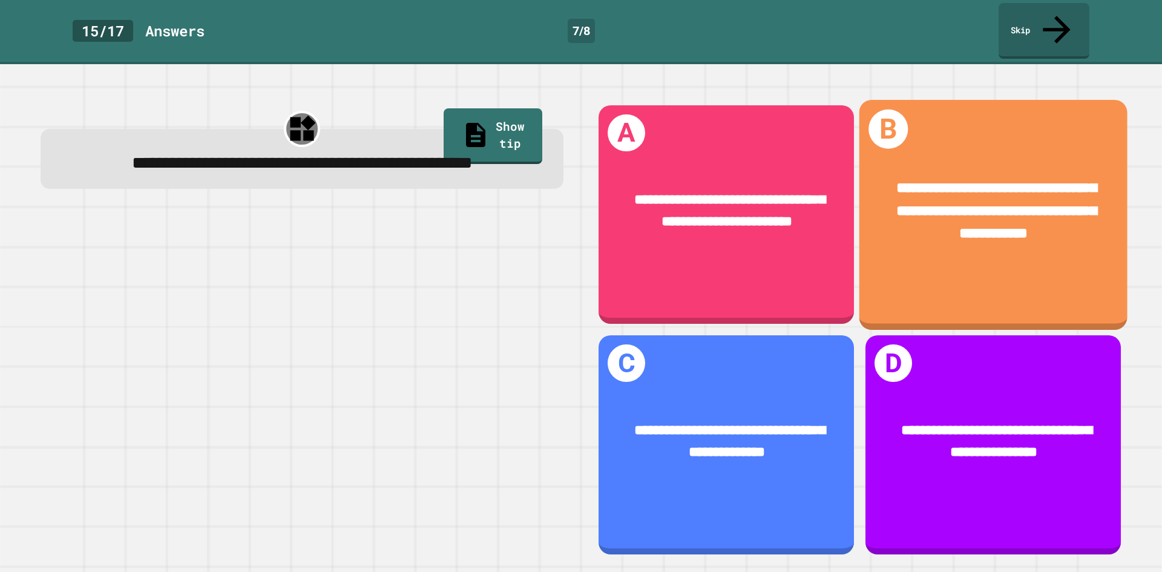
click at [943, 232] on div "**********" at bounding box center [993, 211] width 268 height 127
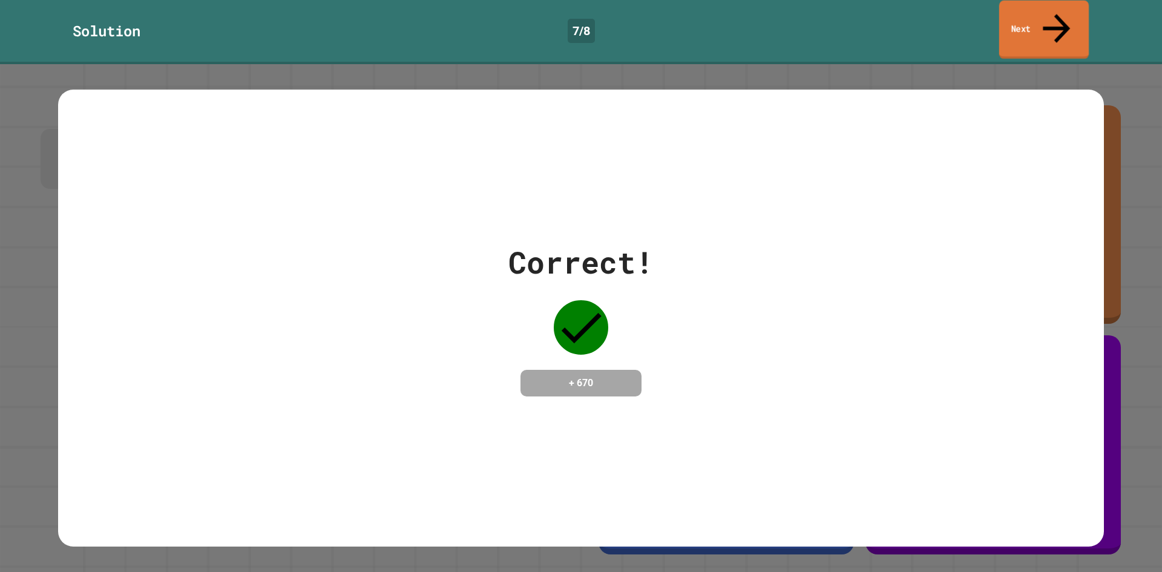
click at [1038, 19] on link "Next" at bounding box center [1044, 30] width 90 height 59
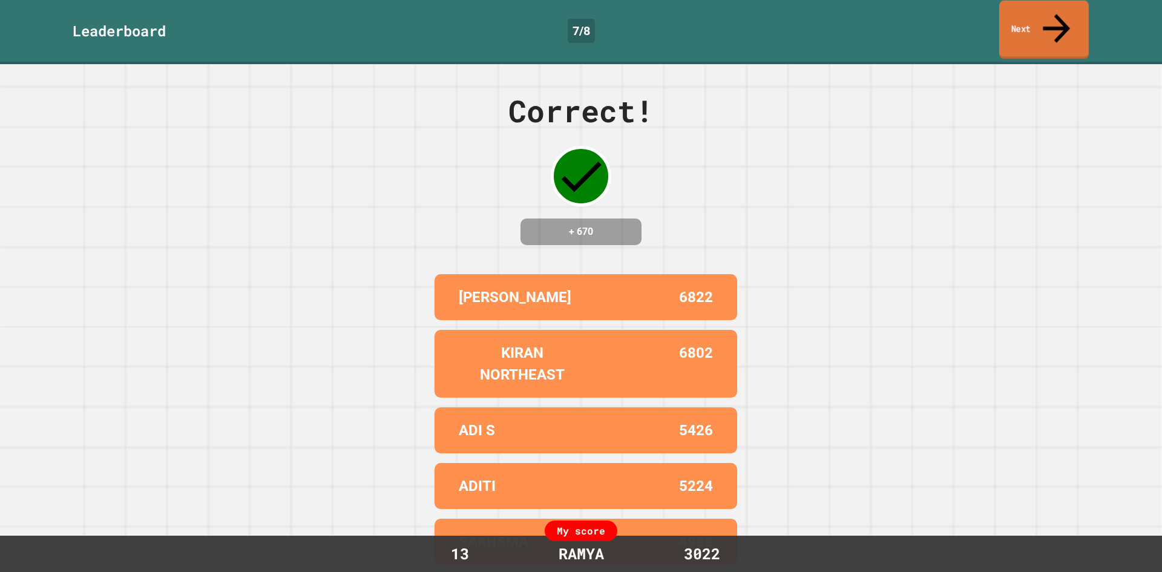
click at [1038, 19] on link "Next" at bounding box center [1044, 30] width 90 height 59
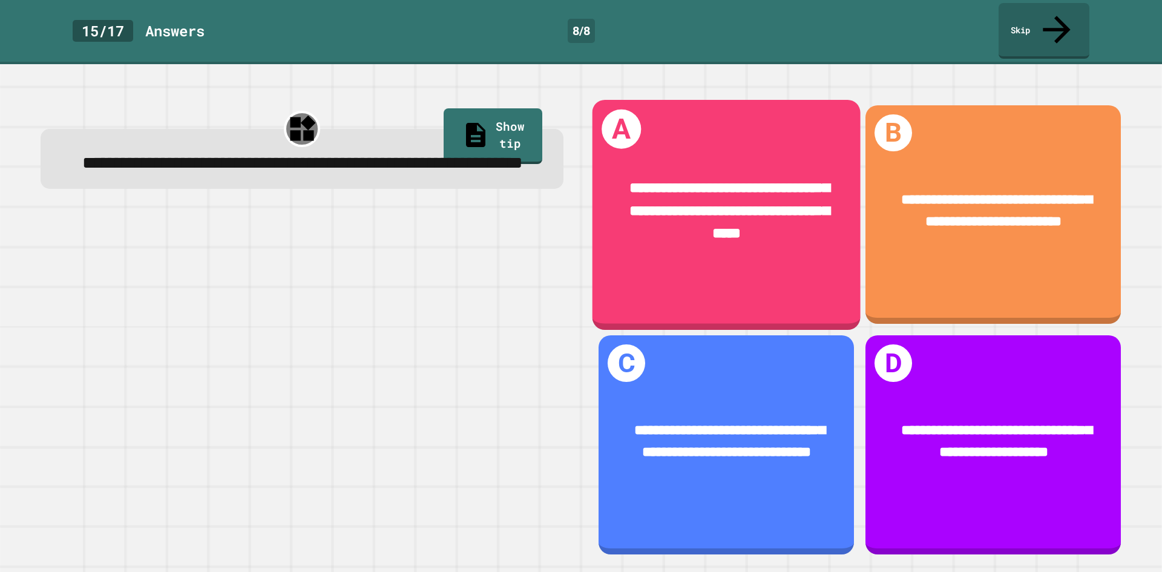
click at [764, 224] on div "**********" at bounding box center [727, 211] width 268 height 127
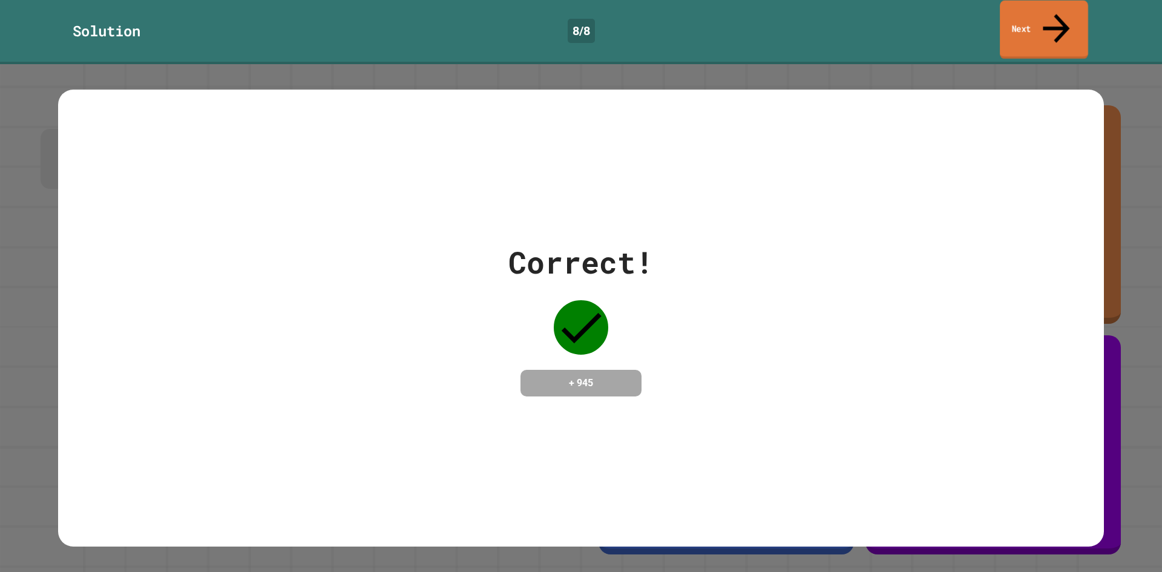
click at [1032, 21] on link "Next" at bounding box center [1044, 30] width 88 height 59
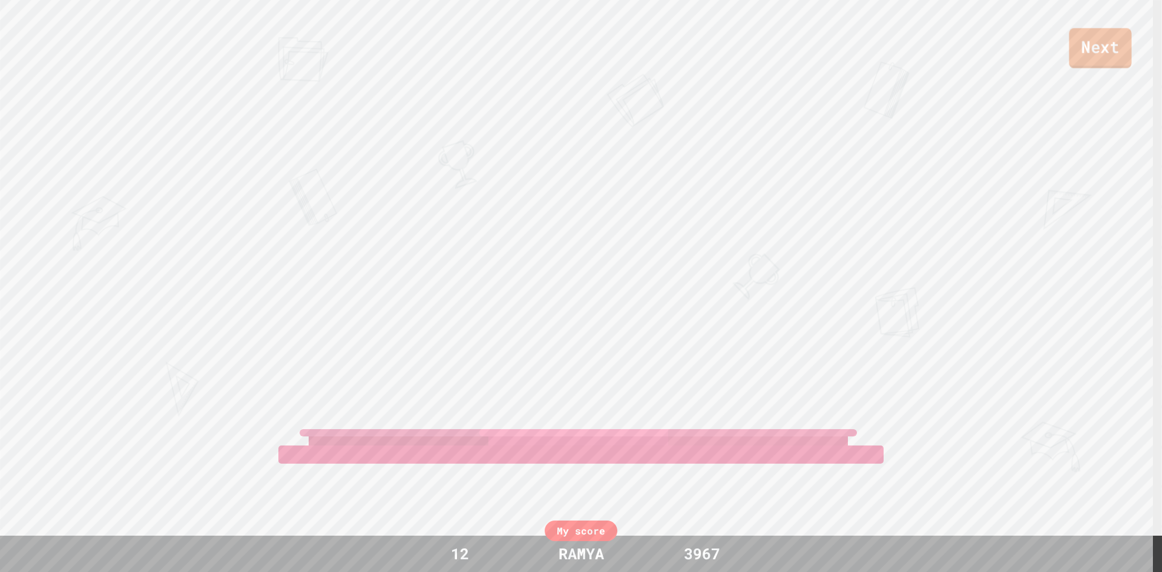
click at [1108, 57] on link "Next" at bounding box center [1100, 48] width 62 height 40
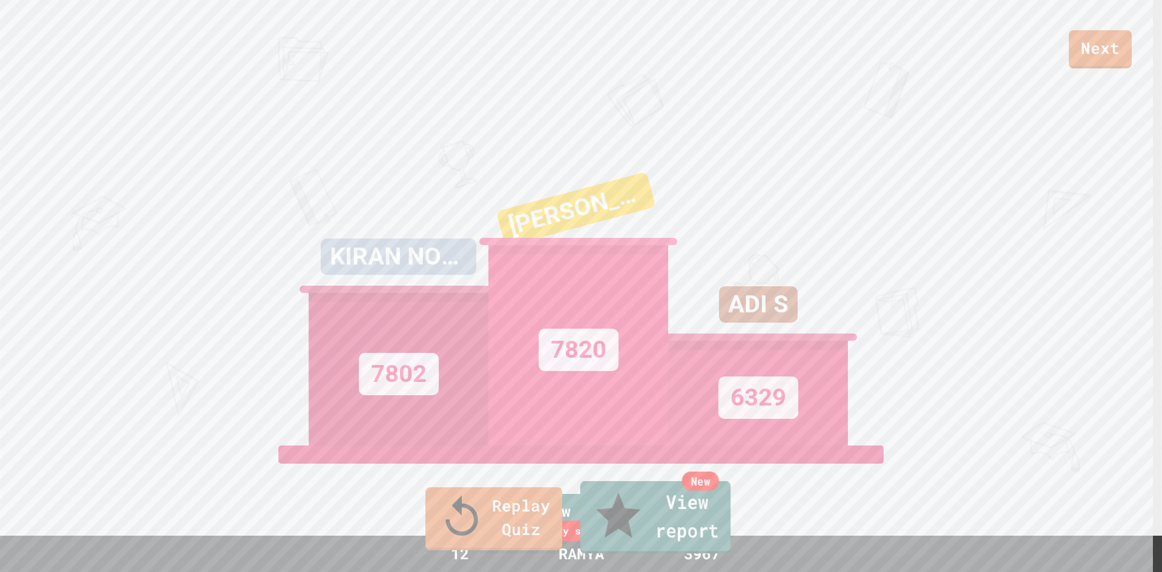
click at [695, 524] on link "New View report" at bounding box center [655, 517] width 151 height 73
